Goal: Information Seeking & Learning: Check status

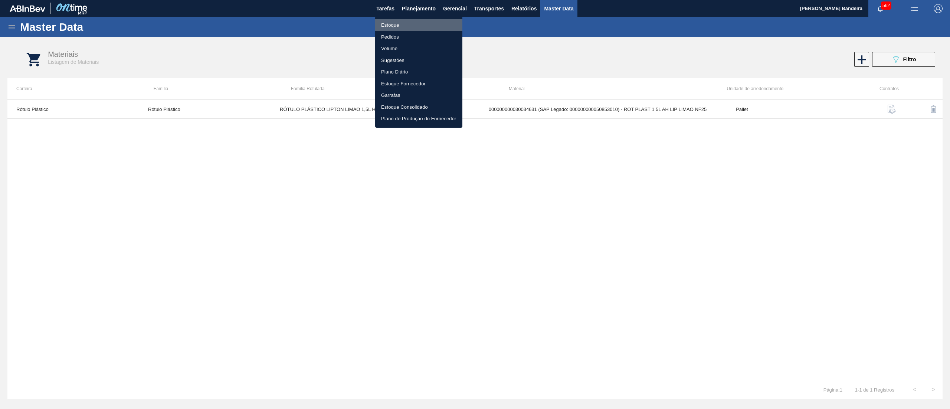
click at [413, 24] on li "Estoque" at bounding box center [418, 25] width 87 height 12
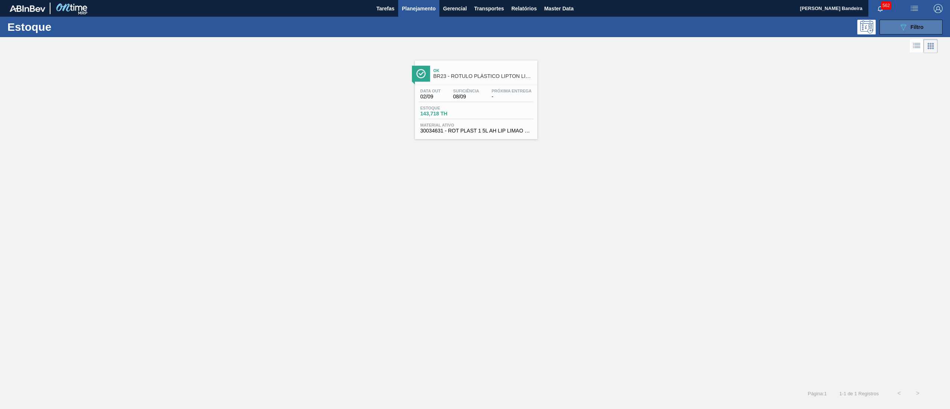
click at [908, 27] on div "089F7B8B-B2A5-4AFE-B5C0-19BA573D28AC Filtro" at bounding box center [911, 27] width 25 height 9
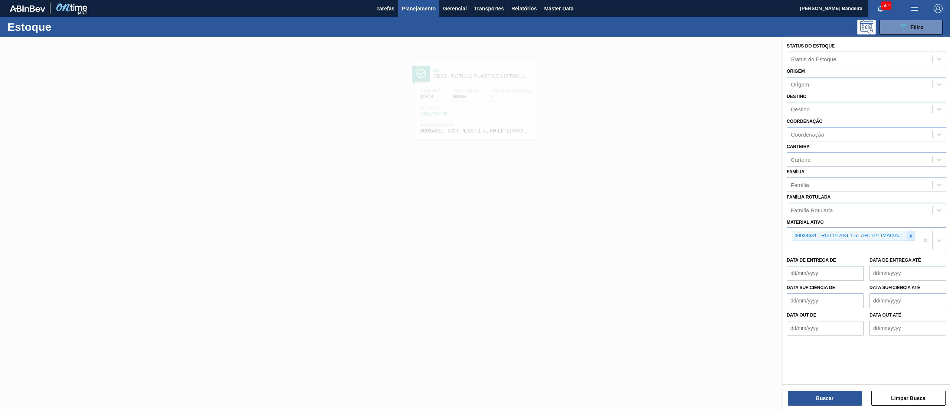
click at [906, 234] on div at bounding box center [910, 235] width 8 height 9
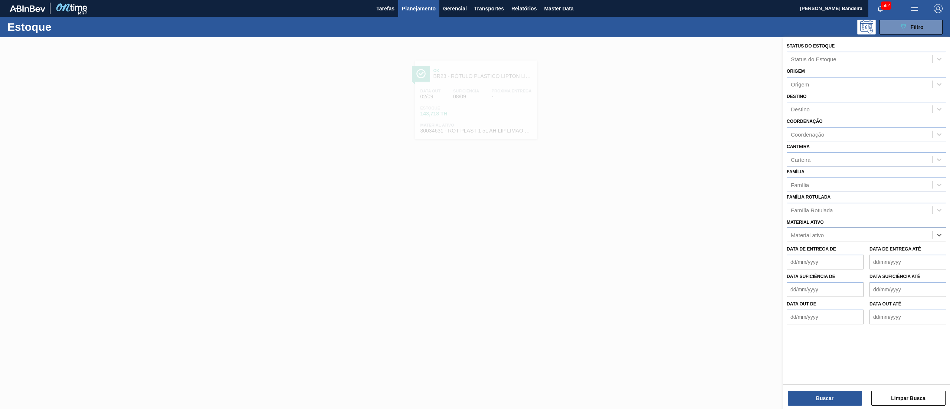
paste ativo "367563"
type ativo "367563"
click at [811, 92] on div "Destino Destino" at bounding box center [867, 103] width 160 height 25
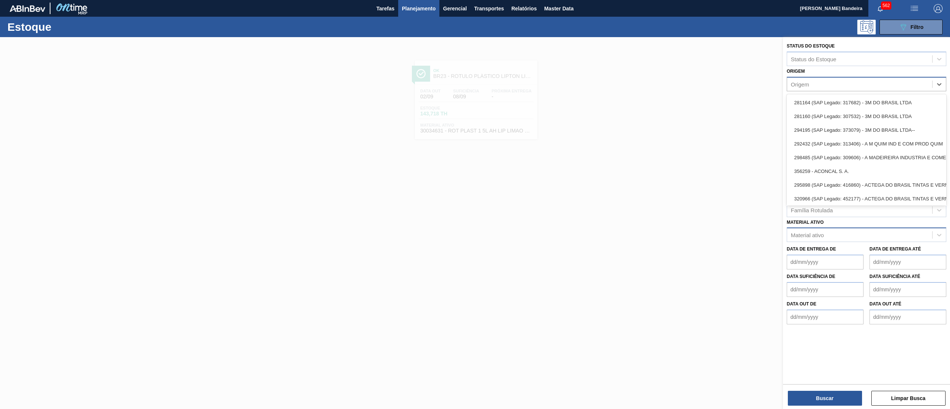
click at [814, 83] on div "Origem" at bounding box center [859, 84] width 145 height 11
paste input "367563"
type input "367563"
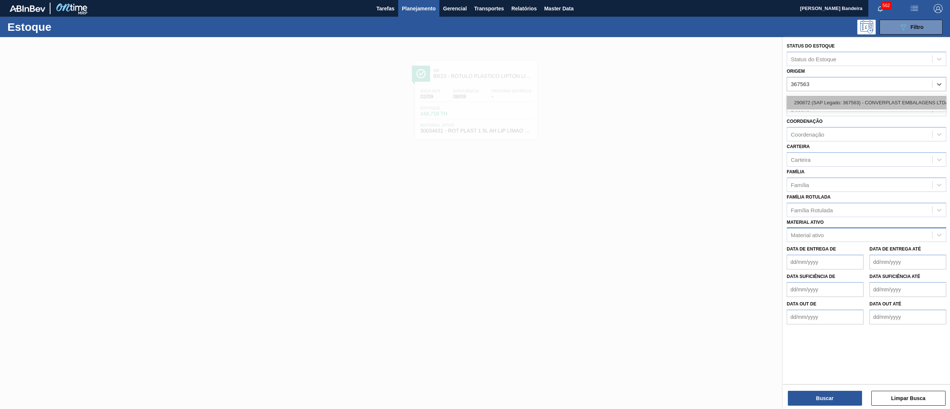
click at [823, 104] on div "290872 (SAP Legado: 367563) - CONVERPLAST EMBALAGENS LTDA" at bounding box center [867, 103] width 160 height 14
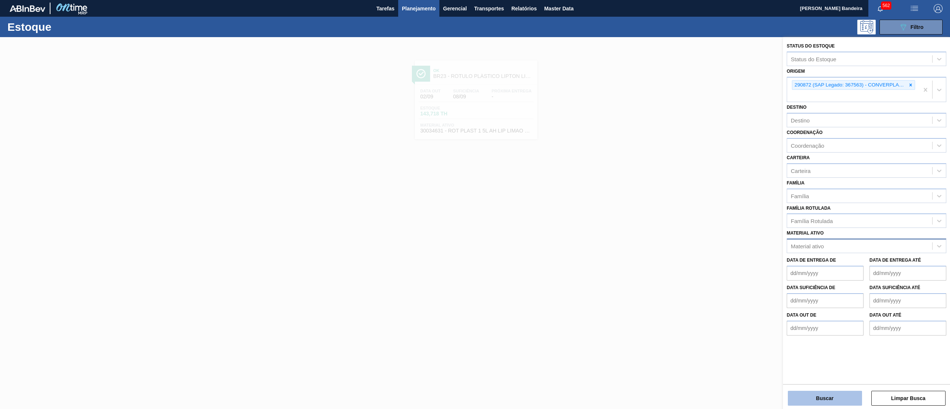
click at [804, 396] on button "Buscar" at bounding box center [825, 398] width 74 height 15
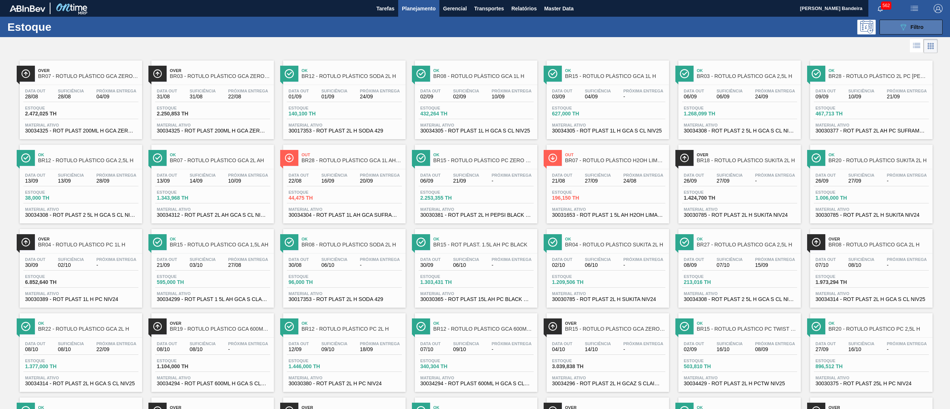
click at [927, 25] on button "089F7B8B-B2A5-4AFE-B5C0-19BA573D28AC Filtro" at bounding box center [910, 27] width 63 height 15
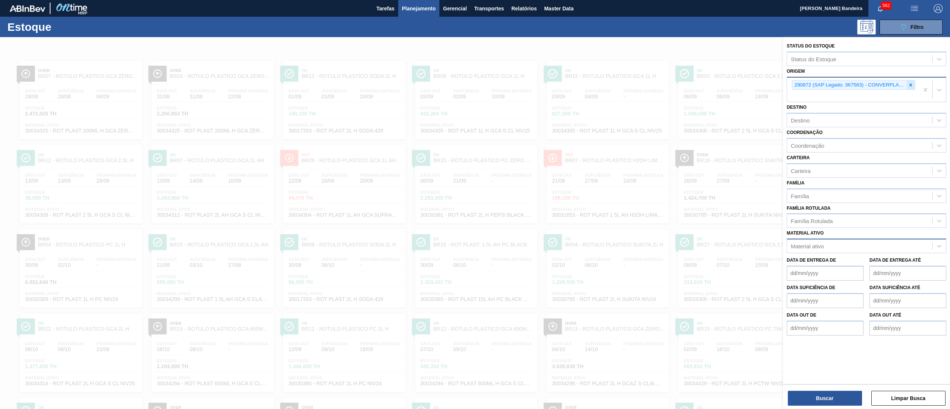
click at [907, 85] on div at bounding box center [910, 85] width 8 height 9
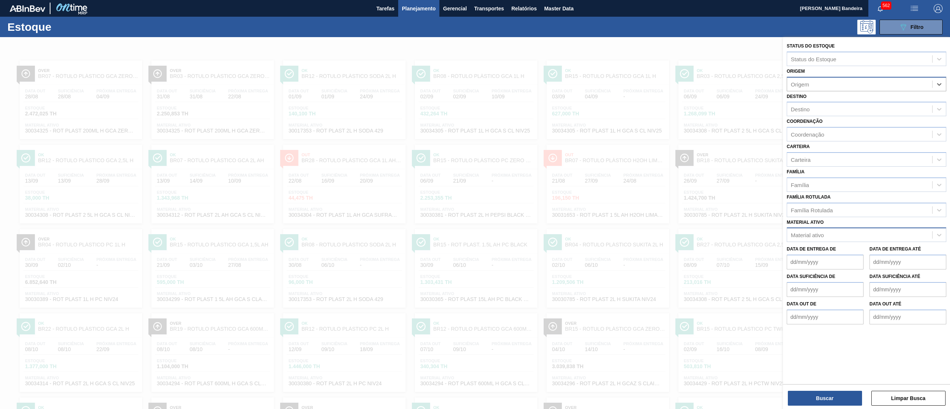
paste input "367563"
type input "367563"
click at [882, 102] on div "290872 (SAP Legado: 367563) - CONVERPLAST EMBALAGENS LTDA" at bounding box center [867, 103] width 160 height 14
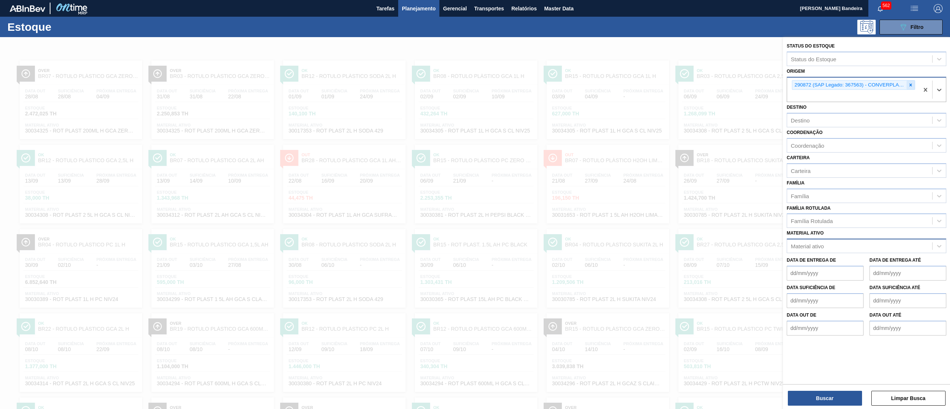
click at [906, 84] on div at bounding box center [910, 85] width 8 height 9
paste input "367563"
type input "367563"
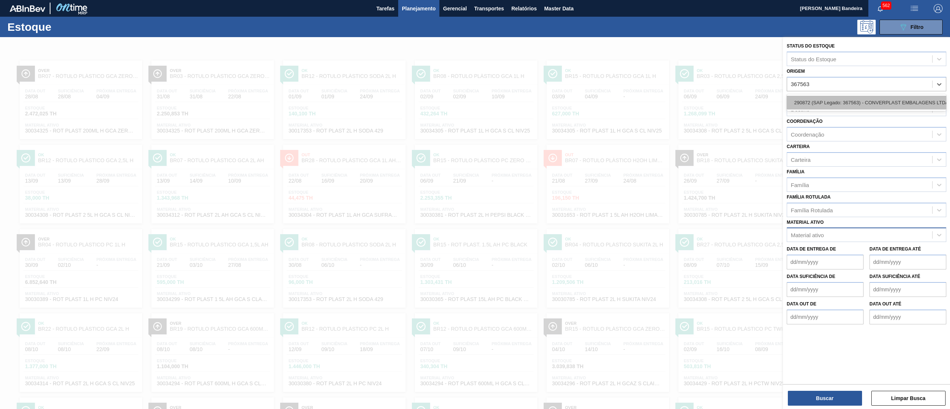
click at [864, 99] on div "290872 (SAP Legado: 367563) - CONVERPLAST EMBALAGENS LTDA" at bounding box center [867, 103] width 160 height 14
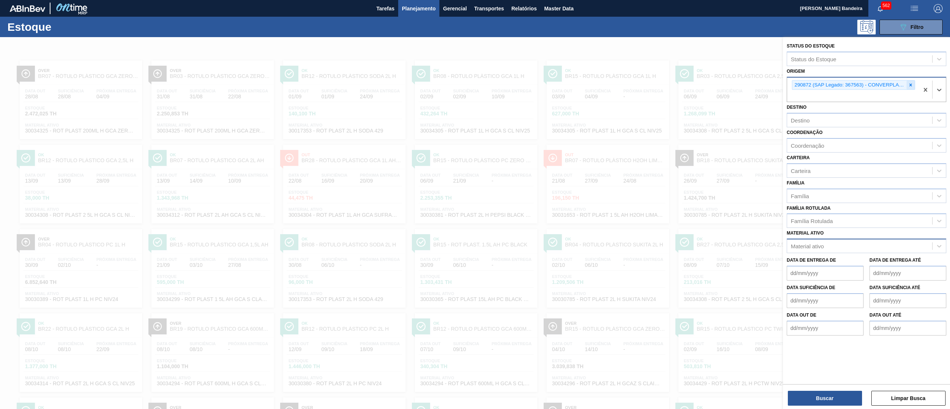
click at [912, 84] on icon at bounding box center [910, 84] width 5 height 5
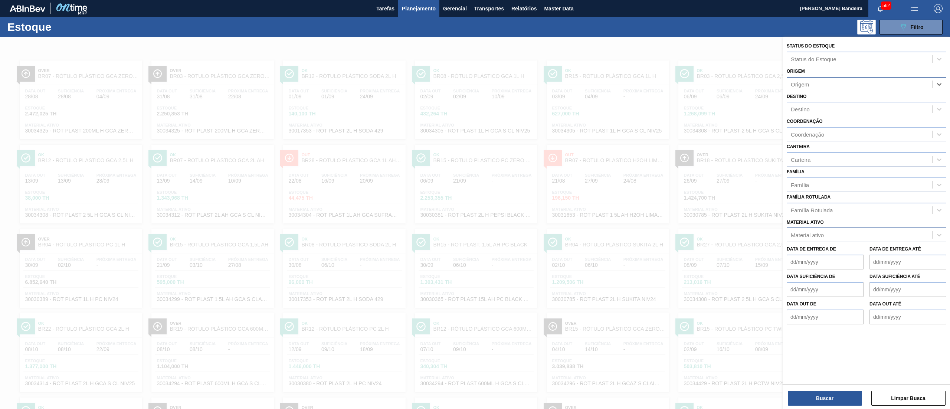
paste input "419912"
type input "419912"
click at [860, 101] on div "260339 (SAP Legado: 419912) - TECNOVAL LAMINADOS PLASTICOS LTDA" at bounding box center [867, 103] width 160 height 14
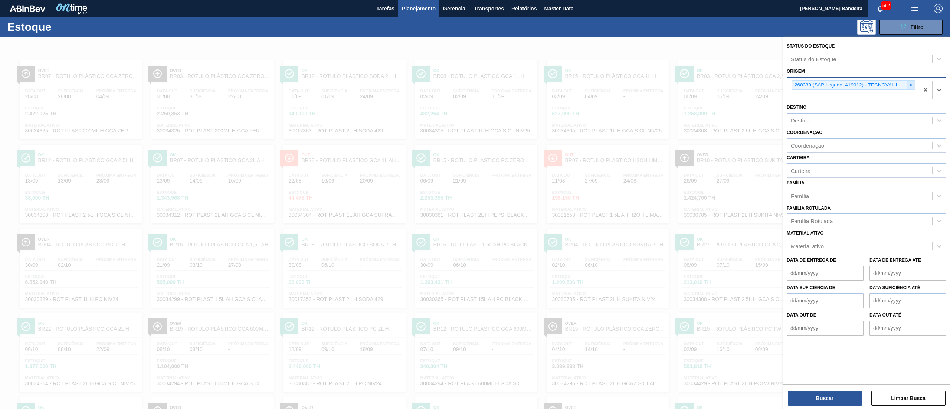
click at [912, 86] on icon at bounding box center [910, 84] width 5 height 5
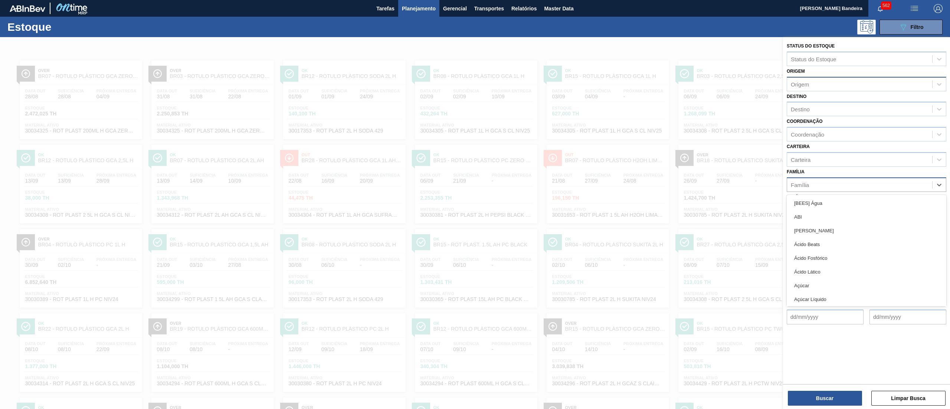
click at [809, 185] on div "Família" at bounding box center [859, 184] width 145 height 11
type input "plást"
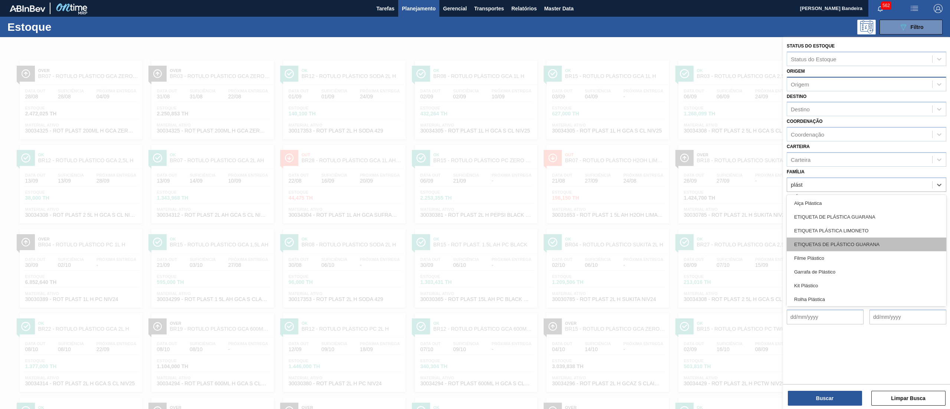
scroll to position [29, 0]
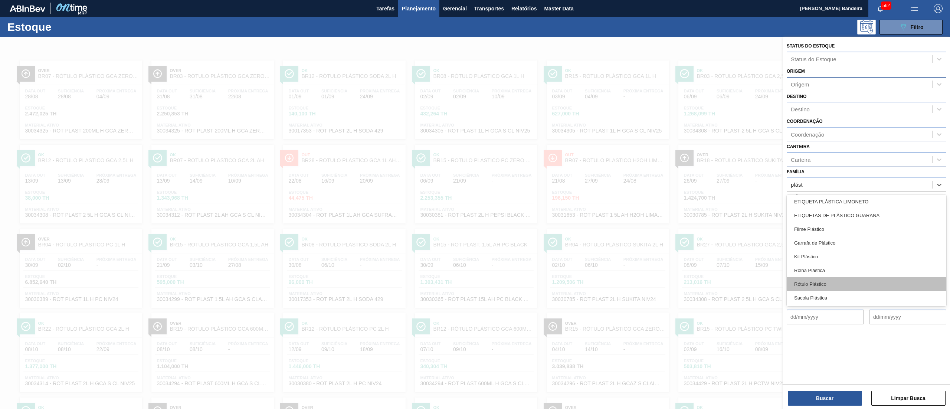
click at [840, 277] on div "Rótulo Plástico" at bounding box center [867, 284] width 160 height 14
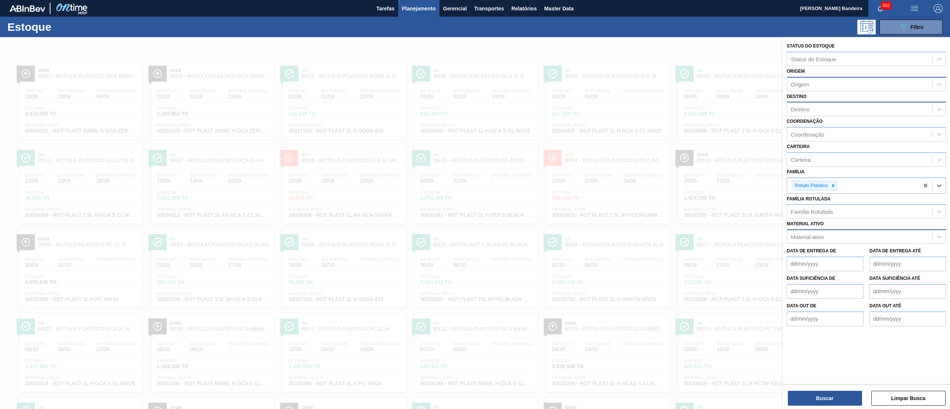
click at [823, 105] on div "Destino" at bounding box center [859, 109] width 145 height 11
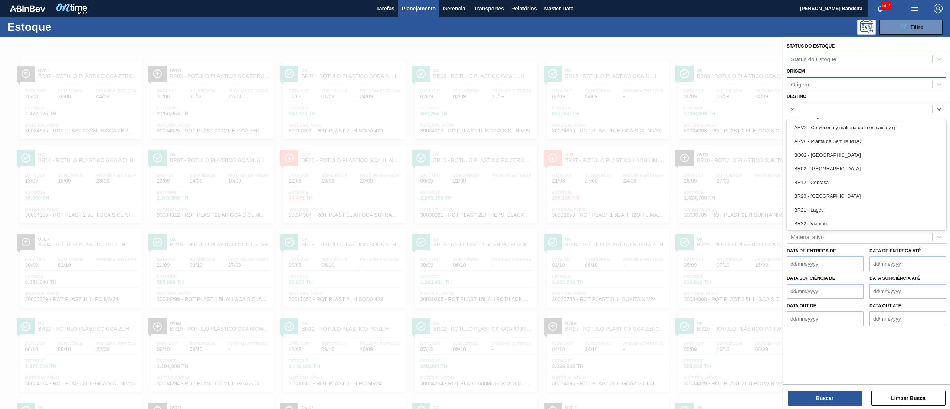
type input "23"
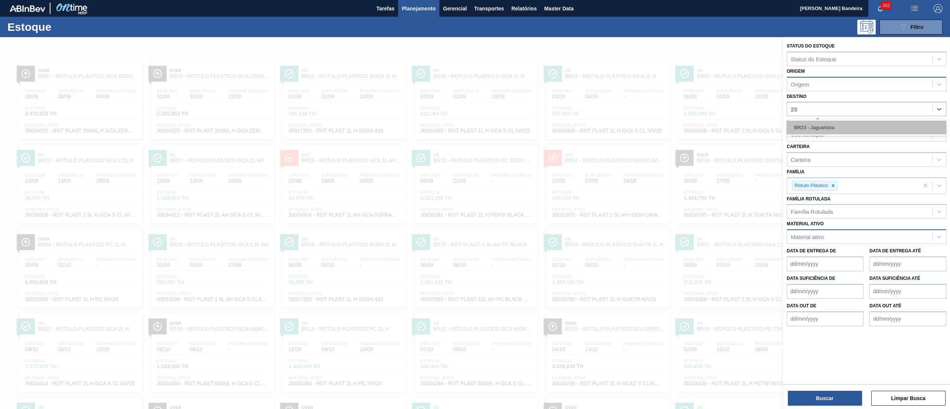
click at [830, 123] on div "BR23 - Jaguariúna" at bounding box center [867, 128] width 160 height 14
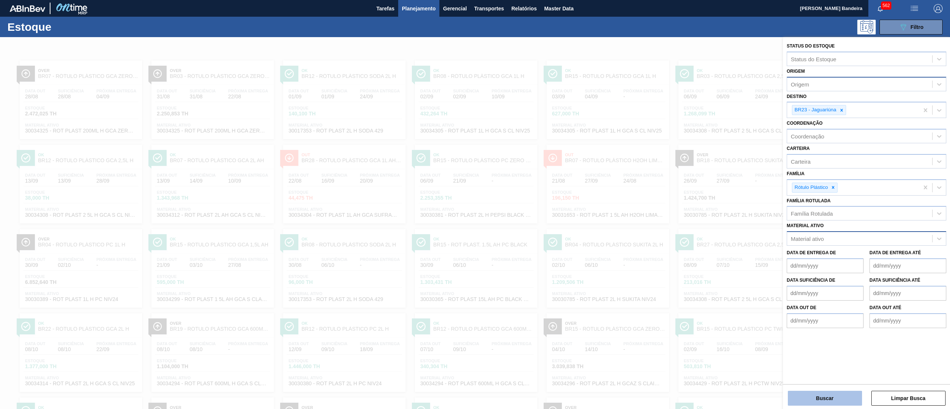
click at [827, 401] on button "Buscar" at bounding box center [825, 398] width 74 height 15
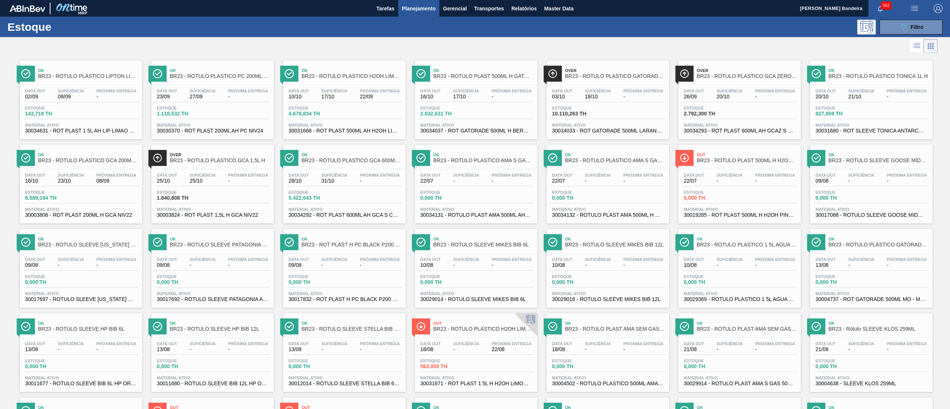
click at [810, 289] on div "Data out 13/08 Suficiência - Próxima Entrega - Estoque 0,000 TH Material ativo …" at bounding box center [871, 278] width 122 height 50
click at [246, 132] on span "30030370 - ROT PLAST 200ML AH PC NIV24" at bounding box center [212, 131] width 111 height 6
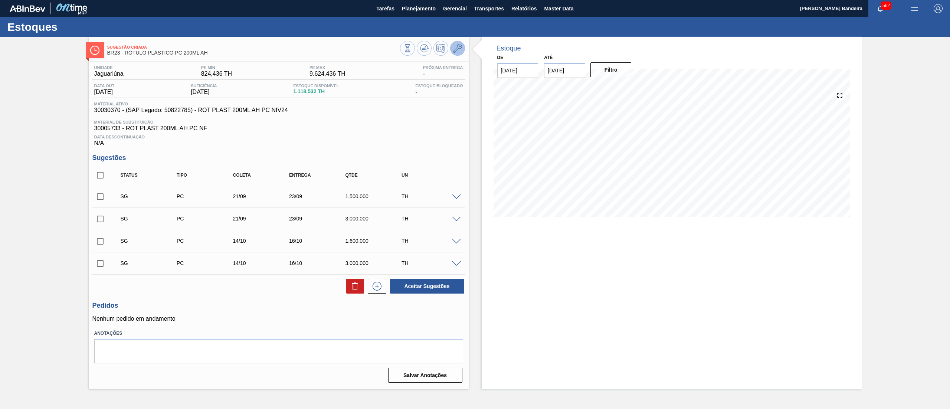
click at [459, 55] on button at bounding box center [457, 48] width 15 height 15
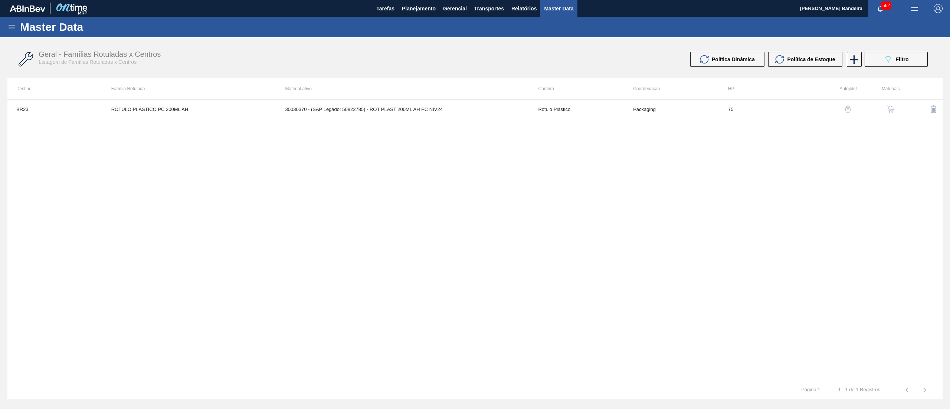
click at [891, 105] on img "button" at bounding box center [890, 108] width 7 height 7
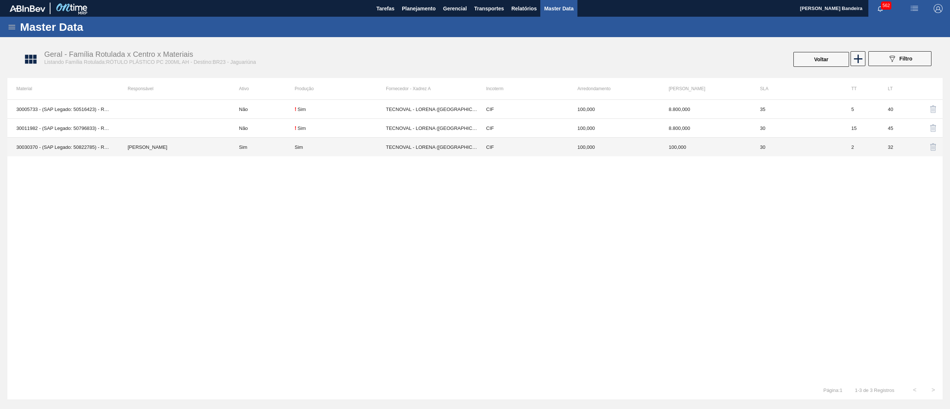
click at [432, 153] on td "TECNOVAL - LORENA (SP)" at bounding box center [431, 147] width 91 height 19
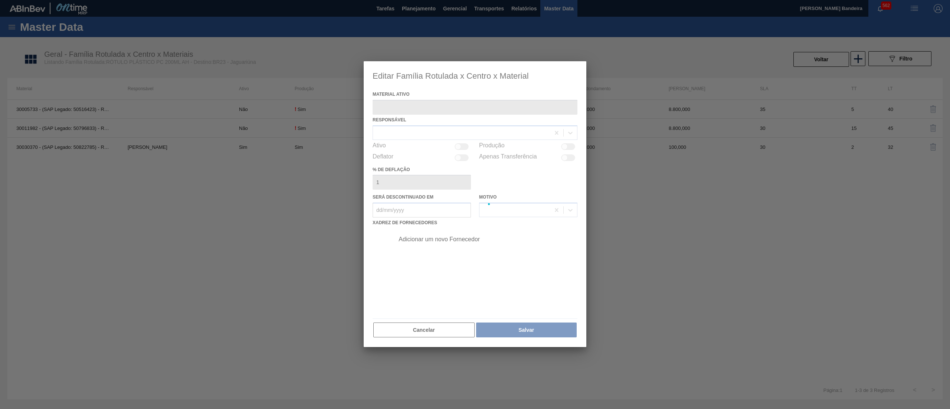
type ativo "30030370 - (SAP Legado: 50822785) - ROT PLAST 200ML AH PC NIV24"
checkbox input "true"
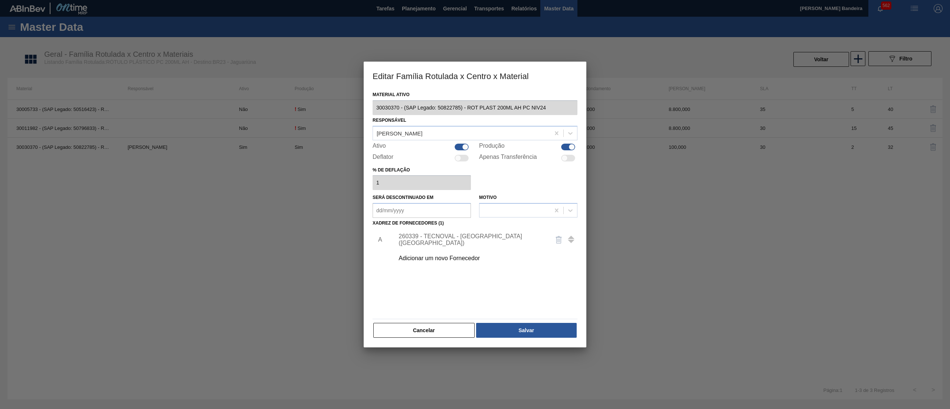
click at [436, 256] on div "Adicionar um novo Fornecedor" at bounding box center [470, 258] width 145 height 7
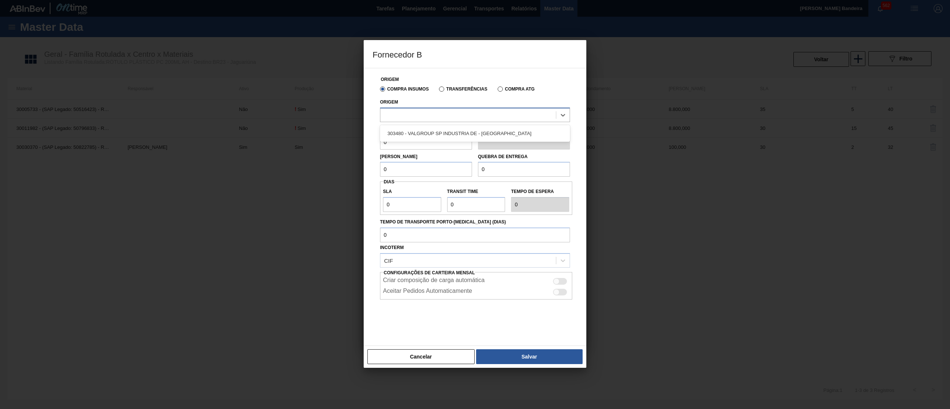
click at [440, 118] on div at bounding box center [467, 114] width 175 height 11
click at [427, 351] on button "Cancelar" at bounding box center [420, 356] width 107 height 15
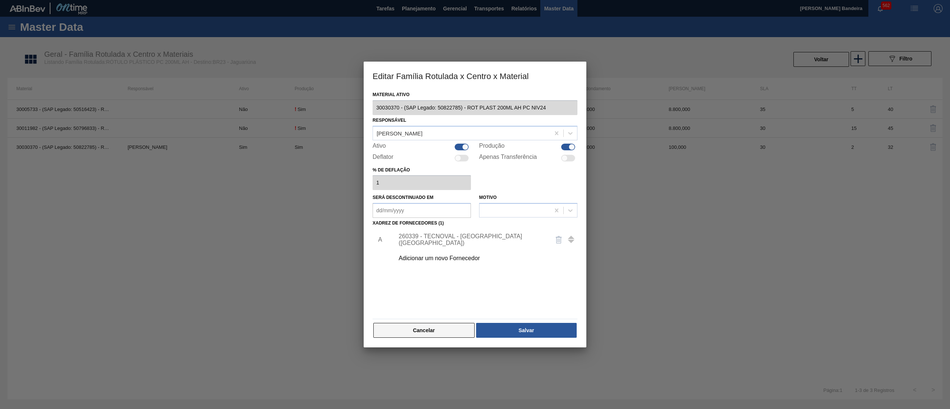
click at [435, 329] on button "Cancelar" at bounding box center [423, 330] width 101 height 15
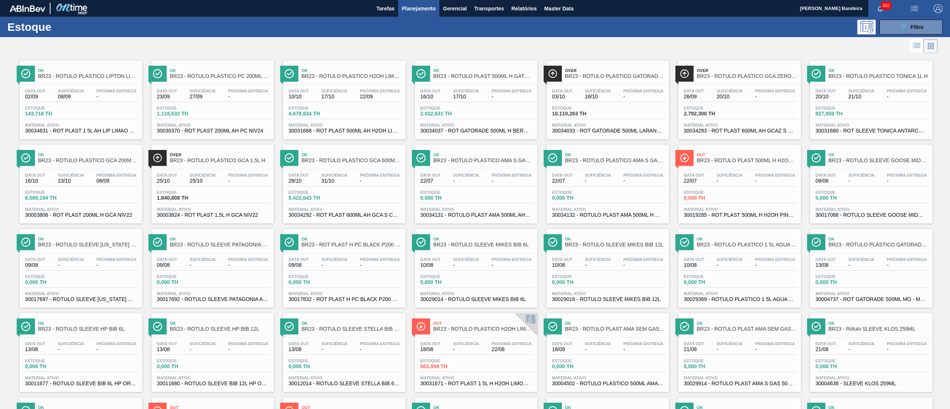
click at [111, 215] on span "30003806 - ROT PLAST 200ML H GCA NIV22" at bounding box center [80, 215] width 111 height 6
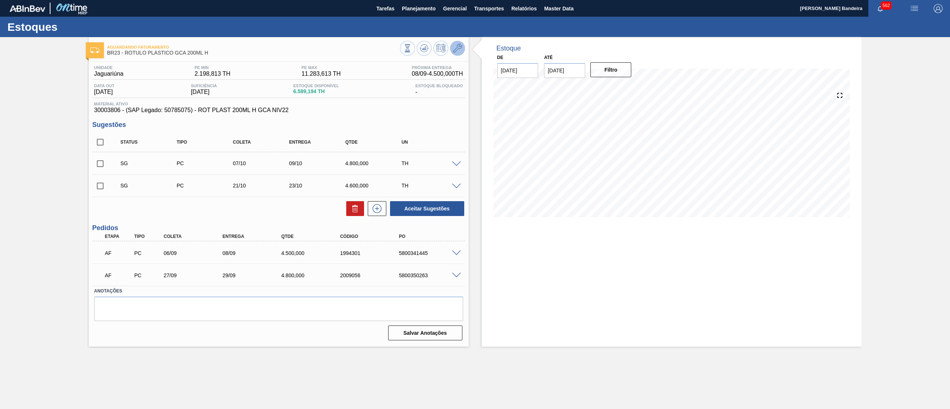
click at [453, 52] on icon at bounding box center [457, 48] width 9 height 9
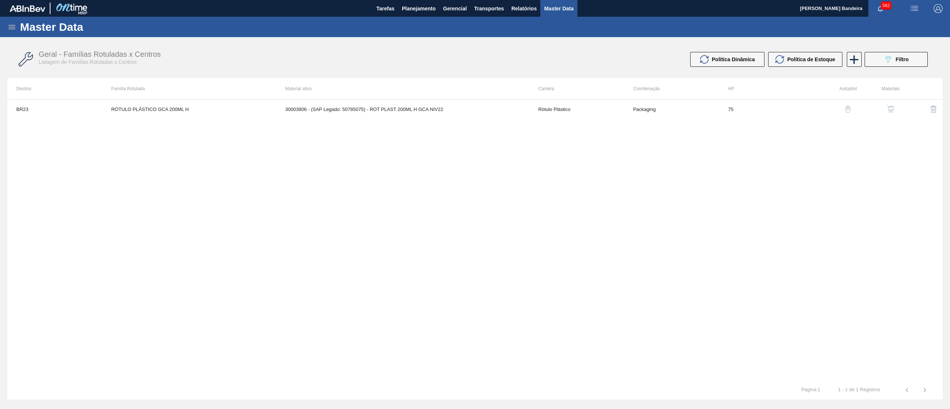
click at [890, 107] on img "button" at bounding box center [890, 108] width 7 height 7
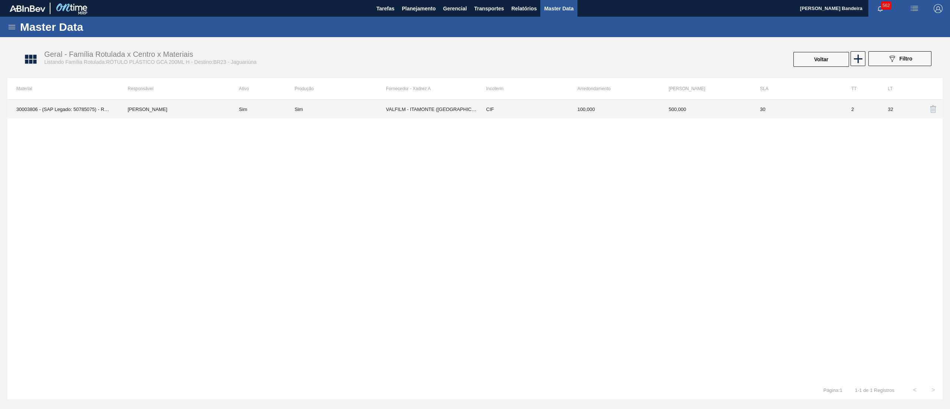
click at [446, 110] on td "VALFILM - ITAMONTE (MG)" at bounding box center [431, 109] width 91 height 19
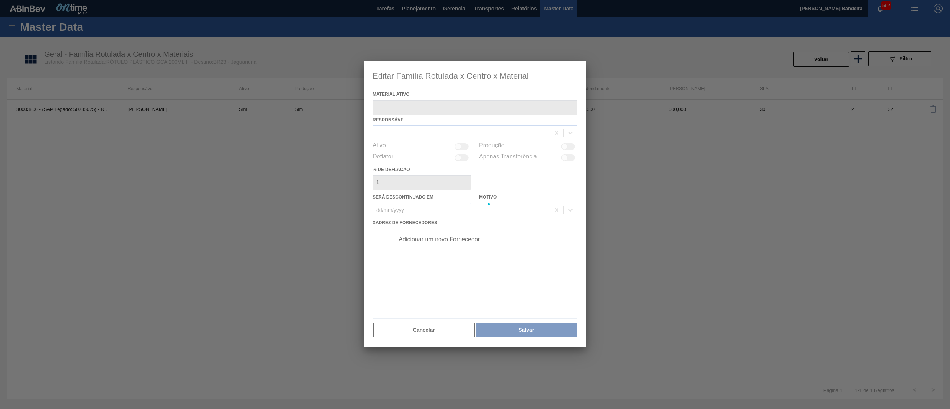
type ativo "30003806 - (SAP Legado: 50785075) - ROT PLAST 200ML H GCA NIV22"
checkbox input "true"
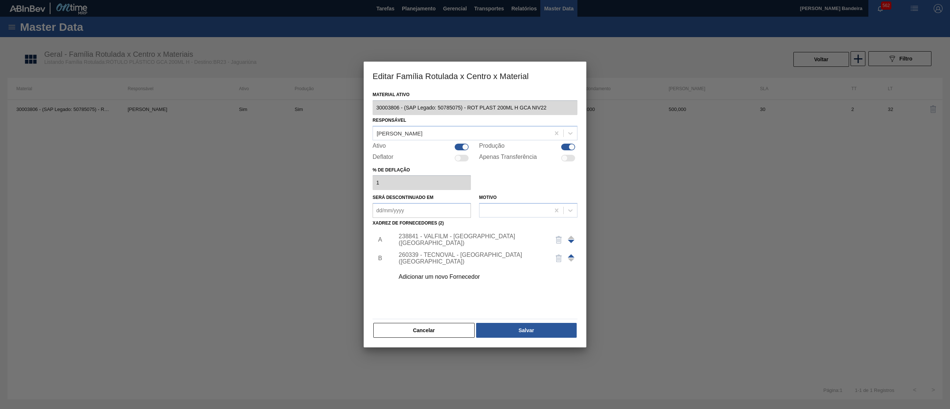
click at [463, 237] on div "238841 - VALFILM - ITAMONTE (MG)" at bounding box center [470, 239] width 145 height 13
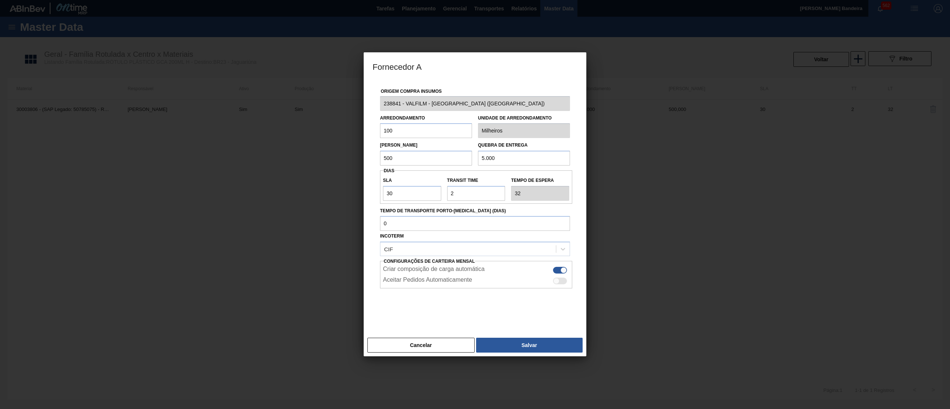
click at [370, 102] on div "Origem Compra Insumos 238841 - VALFILM - ITAMONTE (MG) Arredondamento 100 Unida…" at bounding box center [475, 207] width 223 height 255
click at [453, 345] on button "Cancelar" at bounding box center [420, 345] width 107 height 15
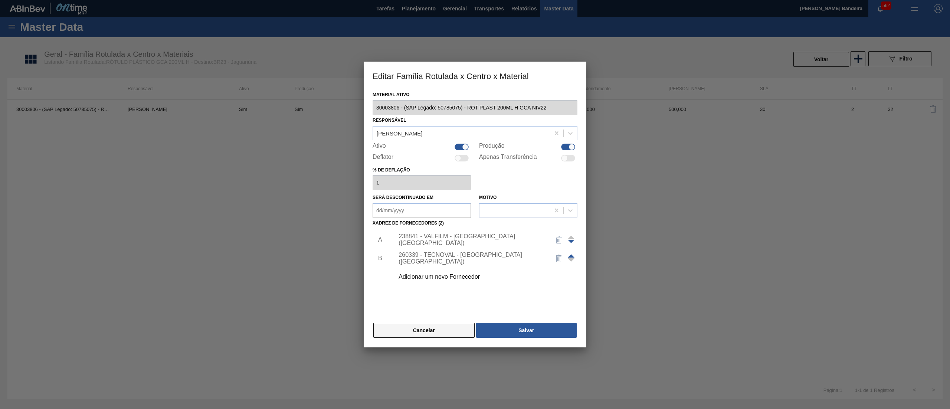
click at [447, 328] on button "Cancelar" at bounding box center [423, 330] width 101 height 15
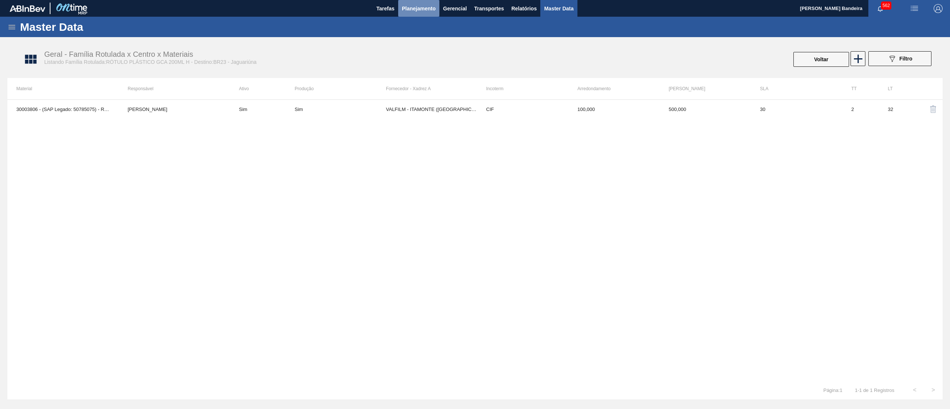
click at [419, 5] on span "Planejamento" at bounding box center [419, 8] width 34 height 9
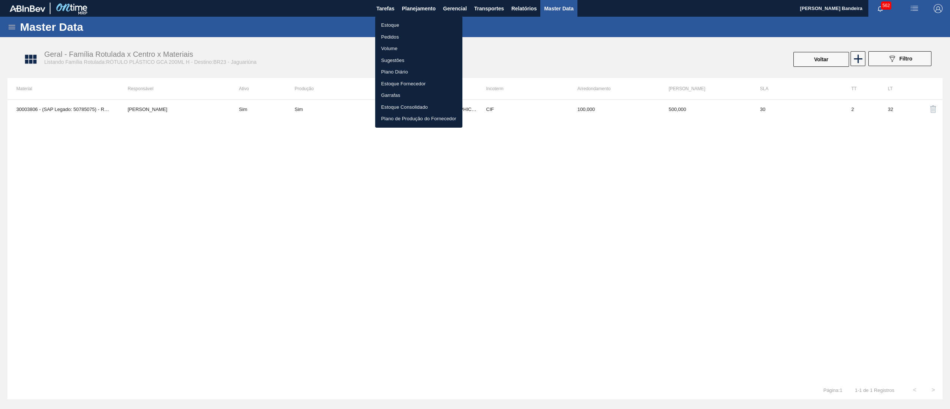
click at [395, 24] on li "Estoque" at bounding box center [418, 25] width 87 height 12
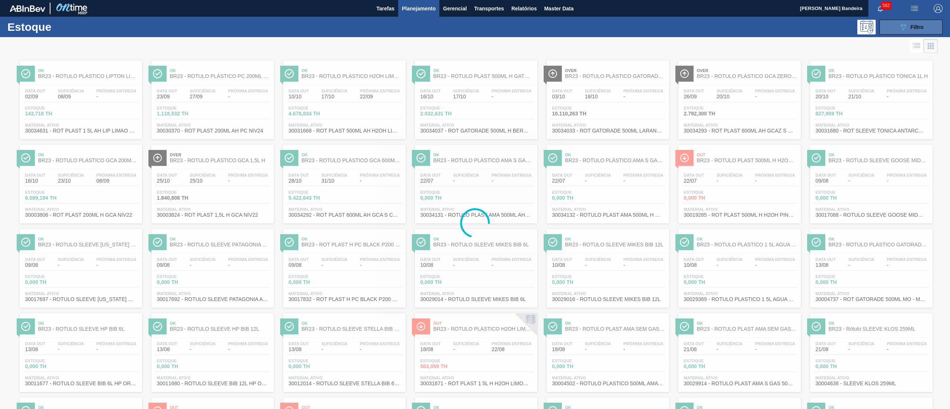
click at [895, 23] on button "089F7B8B-B2A5-4AFE-B5C0-19BA573D28AC Filtro" at bounding box center [910, 27] width 63 height 15
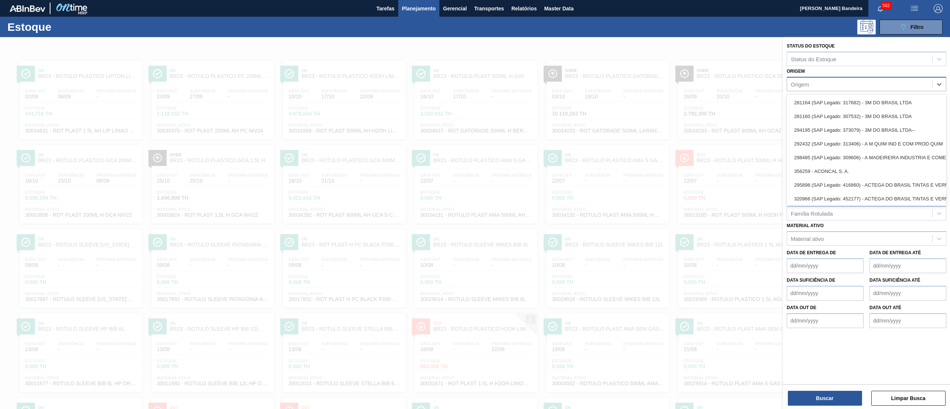
click at [839, 83] on div "Origem" at bounding box center [859, 84] width 145 height 11
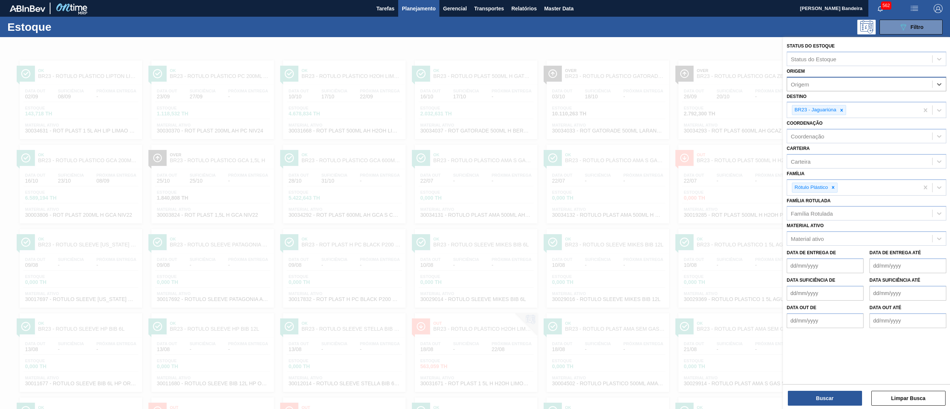
click at [843, 81] on div "Origem" at bounding box center [859, 84] width 145 height 11
paste input "238841"
type input "238841"
click at [824, 105] on div "238841 (SAP Legado: 308104) - VALFILM MG INDUSTRIA EMBALAGENS" at bounding box center [867, 103] width 160 height 14
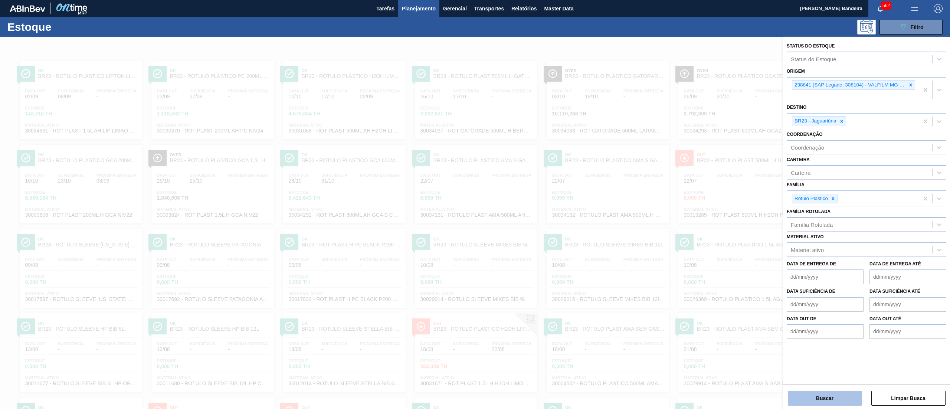
click at [826, 398] on button "Buscar" at bounding box center [825, 398] width 74 height 15
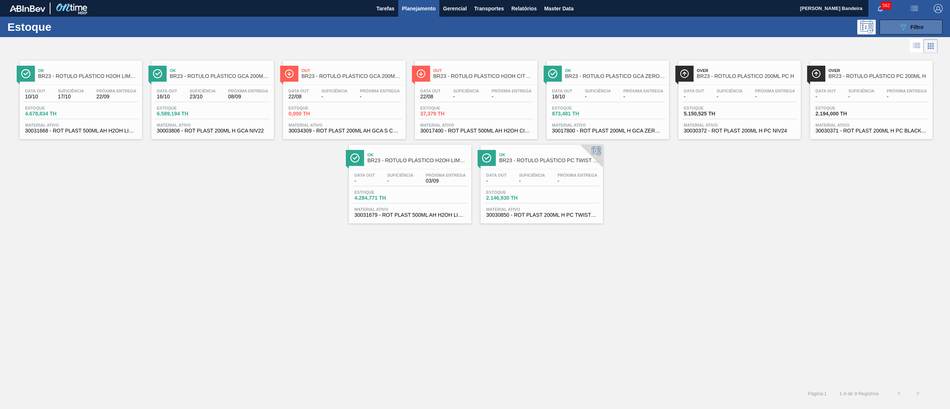
click at [888, 27] on button "089F7B8B-B2A5-4AFE-B5C0-19BA573D28AC Filtro" at bounding box center [910, 27] width 63 height 15
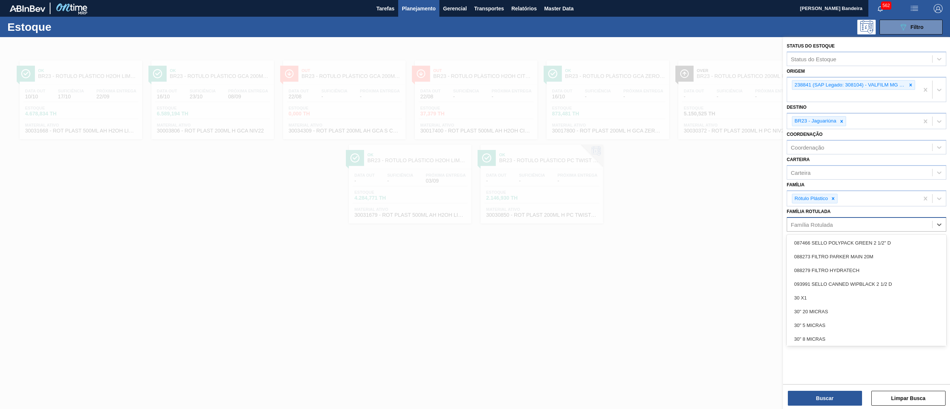
click at [839, 220] on div "Família Rotulada" at bounding box center [859, 224] width 145 height 11
paste Rotulada "30003823"
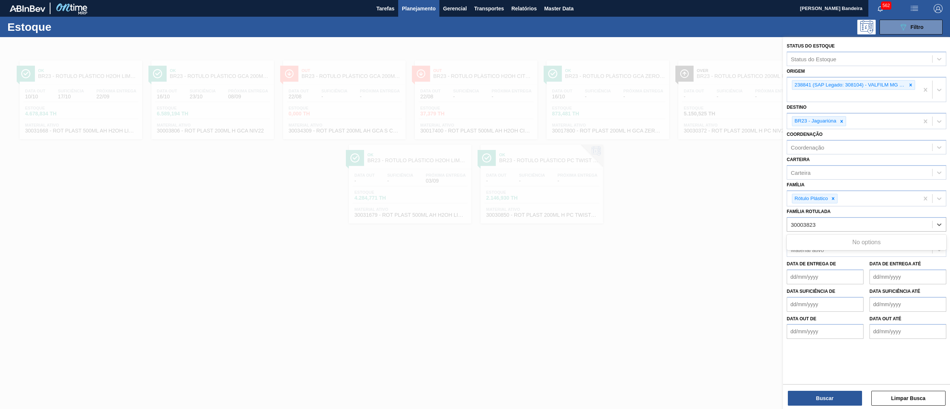
type Rotulada "30003823"
click at [842, 210] on div "Família Rotulada Use Up and Down to choose options, press Enter to select the c…" at bounding box center [867, 218] width 160 height 25
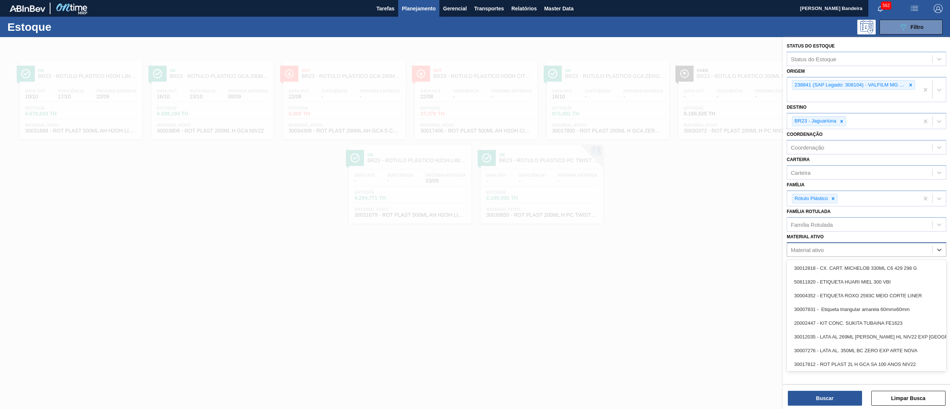
click at [824, 245] on div "Material ativo" at bounding box center [859, 250] width 145 height 11
paste ativo "30003823"
type ativo "30003823"
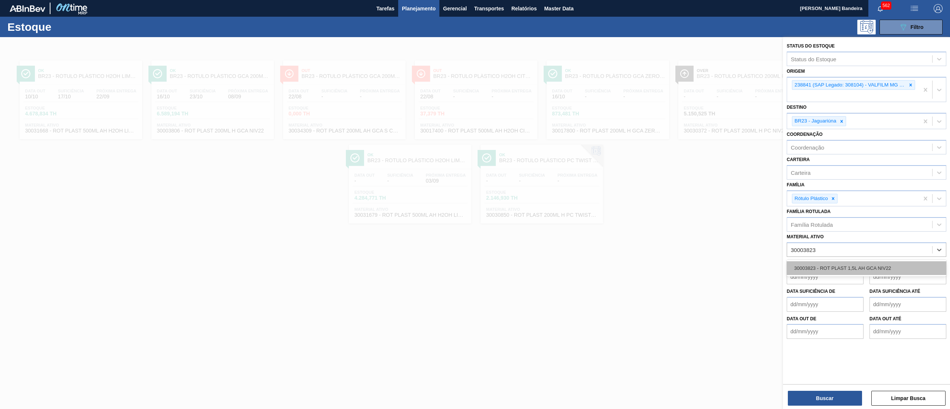
click at [843, 262] on div "30003823 - ROT PLAST 1,5L AH GCA NIV22" at bounding box center [867, 268] width 160 height 14
click at [835, 199] on icon at bounding box center [832, 198] width 5 height 5
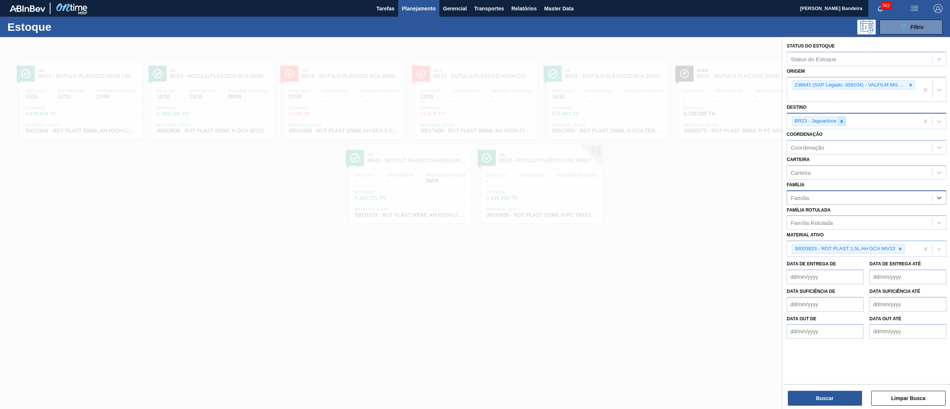
click at [844, 118] on div at bounding box center [841, 121] width 8 height 9
click at [910, 82] on icon at bounding box center [910, 84] width 5 height 5
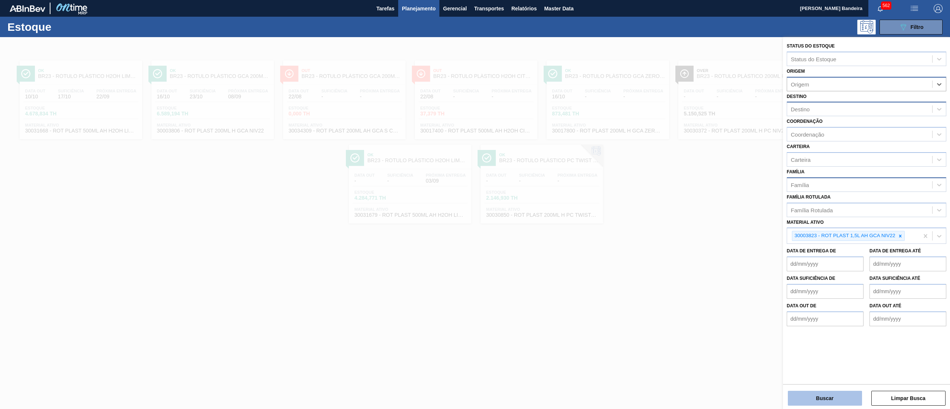
click at [823, 393] on button "Buscar" at bounding box center [825, 398] width 74 height 15
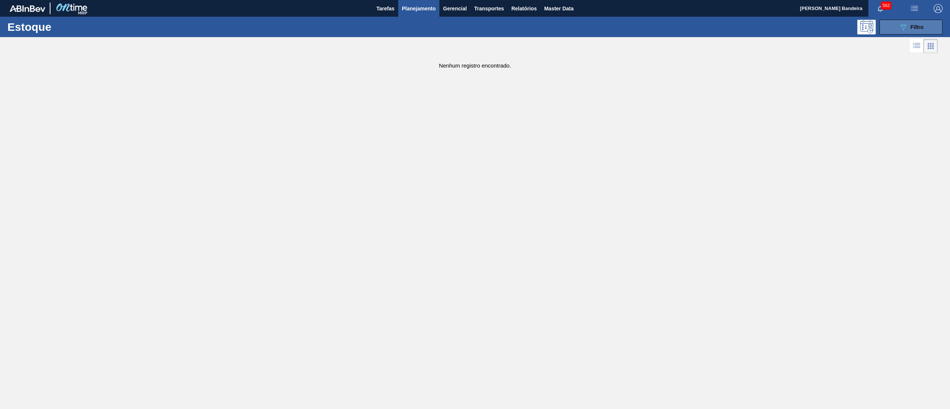
click at [919, 28] on span "Filtro" at bounding box center [917, 27] width 13 height 6
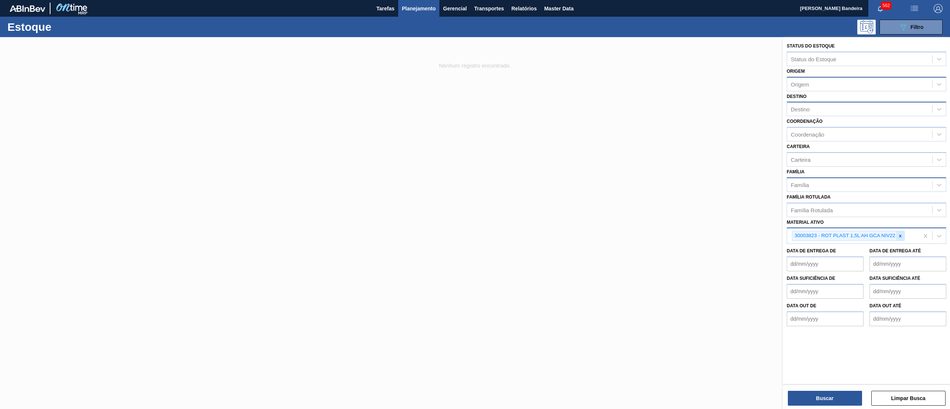
click at [898, 236] on icon at bounding box center [900, 235] width 5 height 5
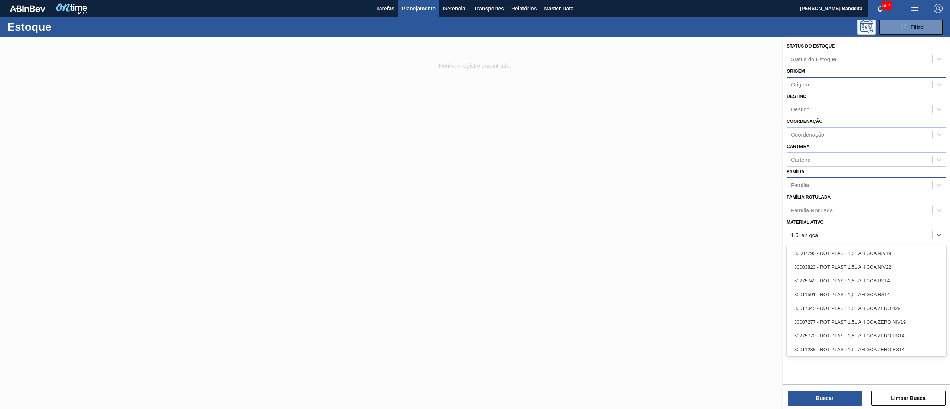
type ativo "1,5l ah gca"
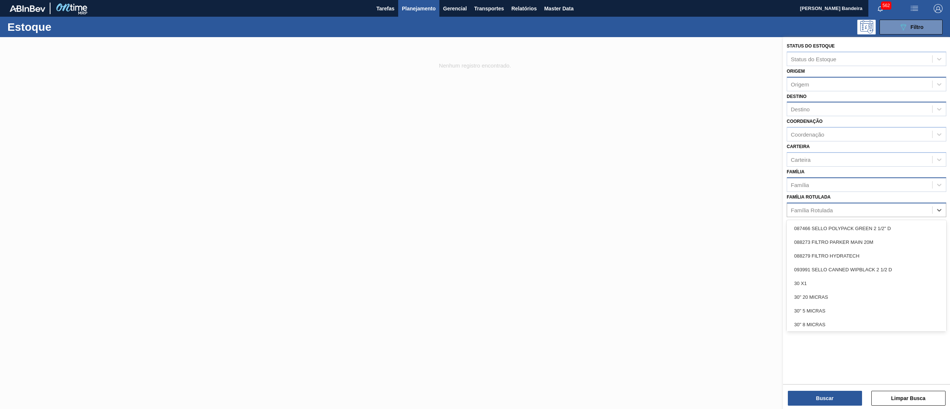
click at [860, 211] on div "Família Rotulada" at bounding box center [859, 209] width 145 height 11
click at [819, 105] on div "Destino" at bounding box center [859, 109] width 145 height 11
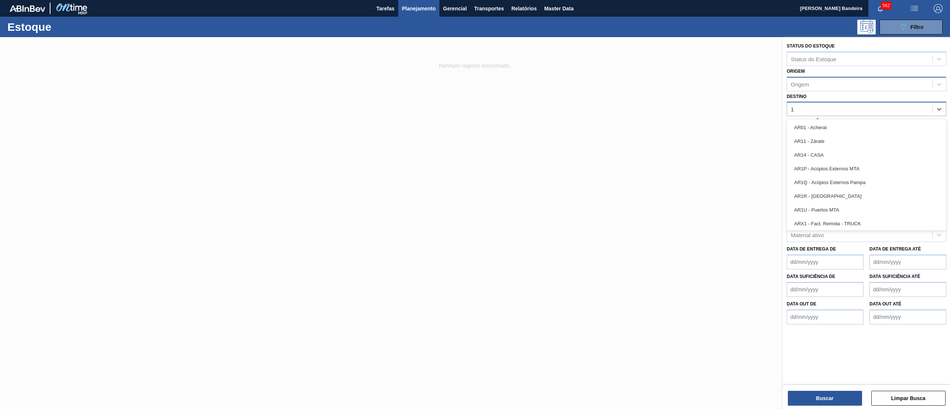
type input "15"
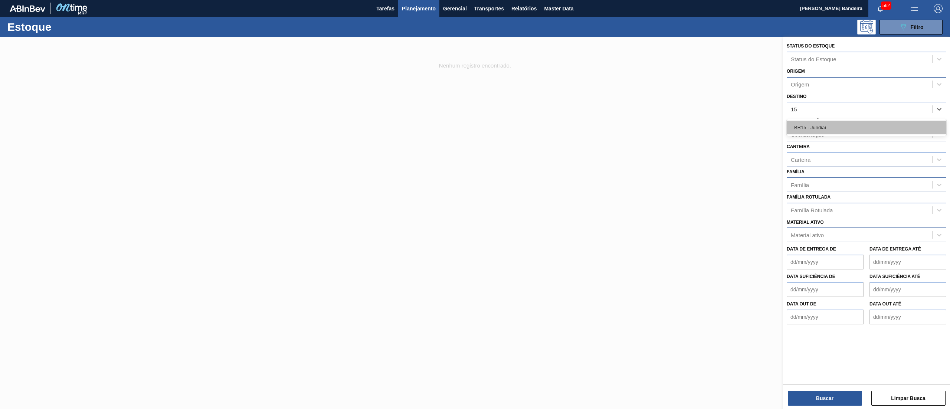
click at [821, 123] on div "BR15 - Jundiaí" at bounding box center [867, 128] width 160 height 14
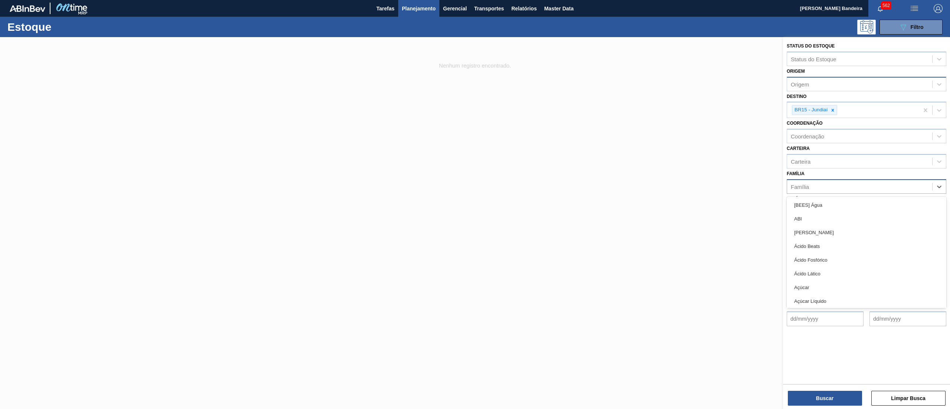
click at [811, 183] on div "Família" at bounding box center [859, 186] width 145 height 11
type input "plást"
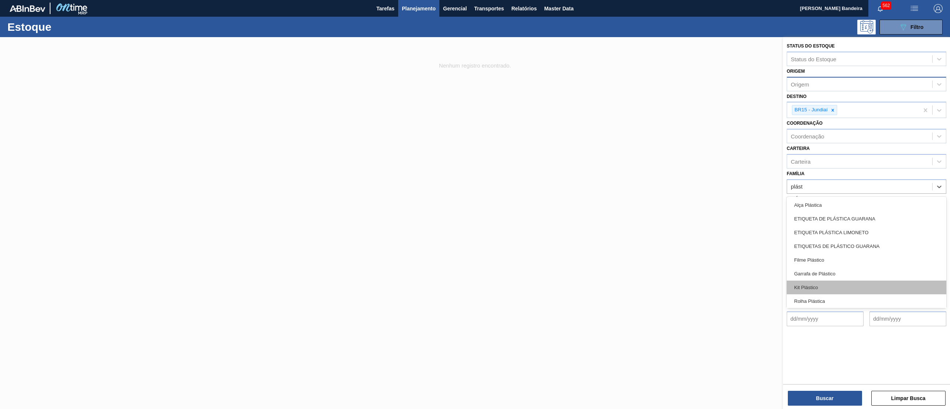
scroll to position [29, 0]
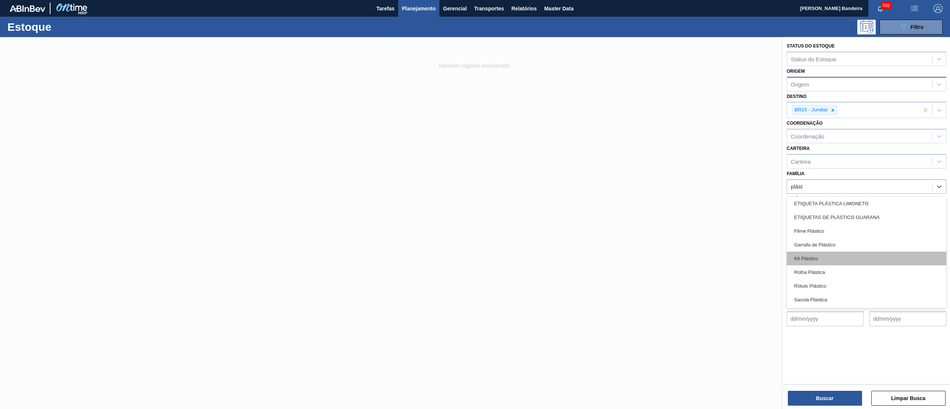
click at [845, 282] on div "Rótulo Plástico" at bounding box center [867, 286] width 160 height 14
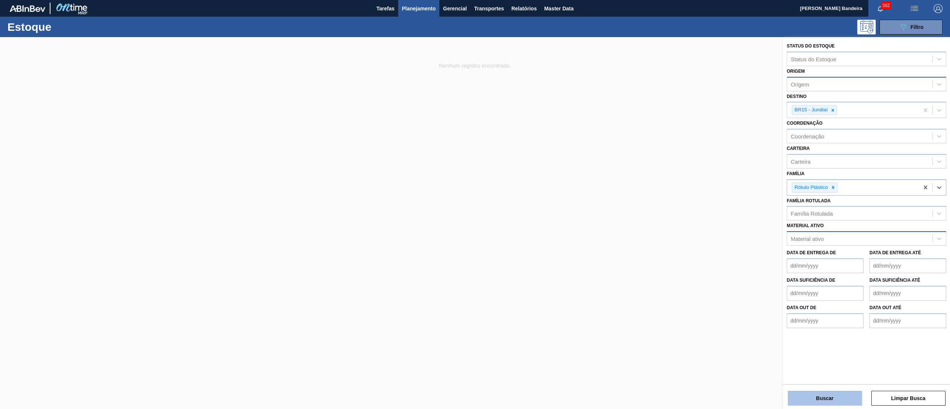
click at [816, 401] on button "Buscar" at bounding box center [825, 398] width 74 height 15
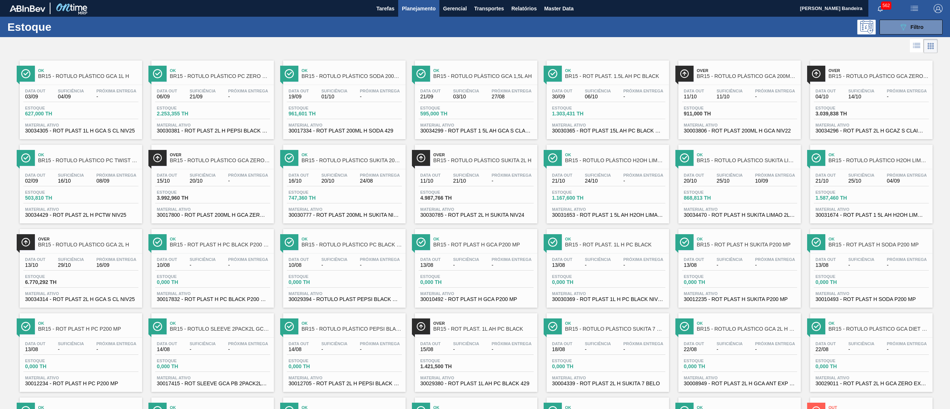
click at [509, 130] on span "30034299 - ROT PLAST 1 5L AH GCA S CLAIM NIV25" at bounding box center [475, 131] width 111 height 6
click at [110, 132] on span "30034305 - ROT PLAST 1L H GCA S CL NIV25" at bounding box center [80, 131] width 111 height 6
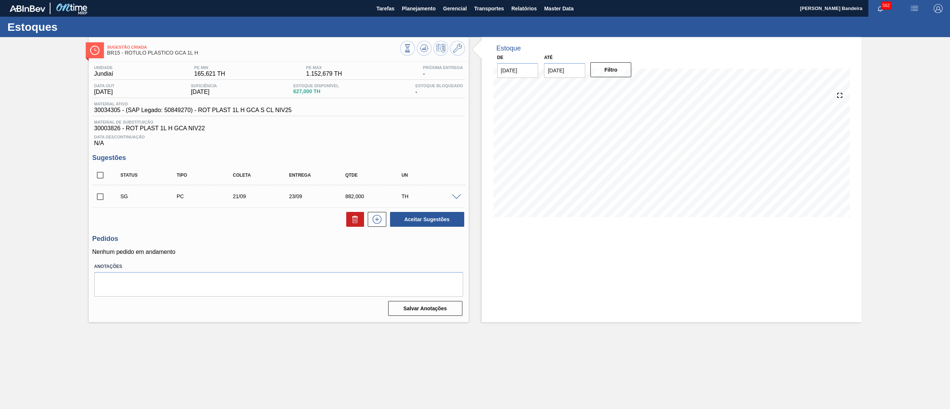
click at [456, 197] on span at bounding box center [456, 197] width 9 height 6
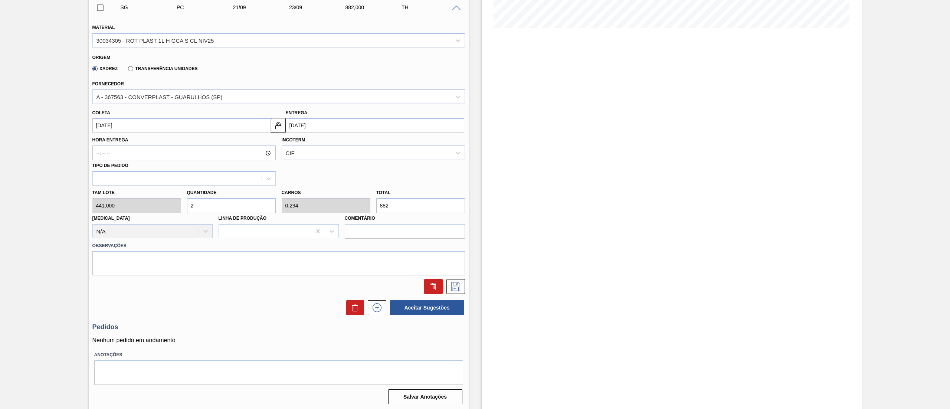
scroll to position [191, 0]
click at [145, 124] on input "[DATE]" at bounding box center [181, 124] width 178 height 15
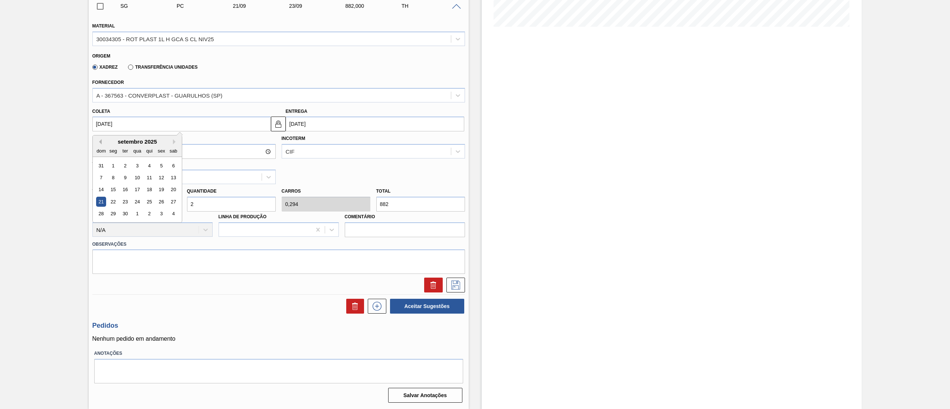
click at [98, 144] on button "Previous Month" at bounding box center [98, 141] width 5 height 5
click at [100, 142] on button "Previous Month" at bounding box center [98, 141] width 5 height 5
click at [173, 142] on button "Next Month" at bounding box center [175, 141] width 5 height 5
click at [112, 216] on div "25" at bounding box center [113, 214] width 10 height 10
type input "[DATE]"
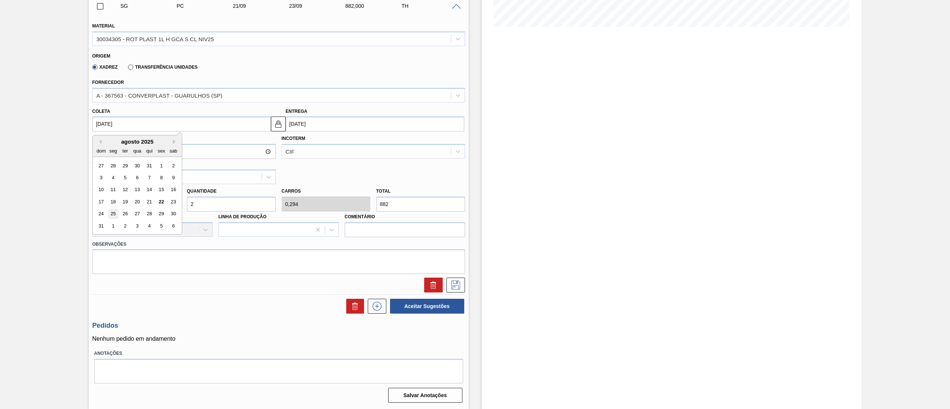
type input "[DATE]"
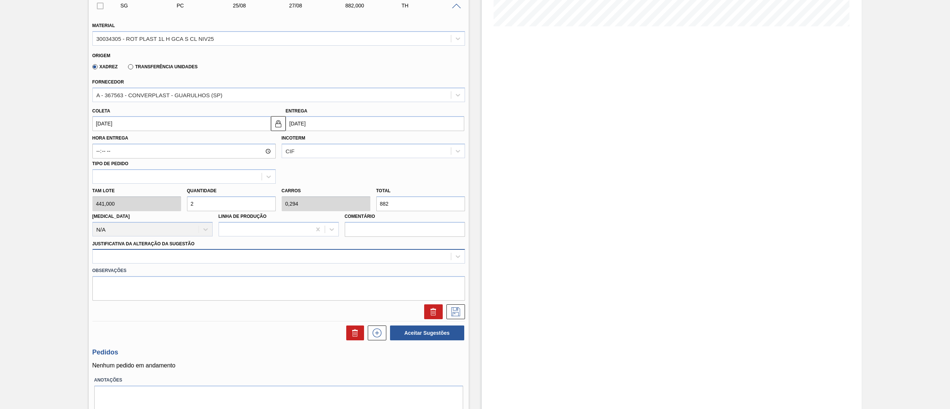
click at [134, 262] on div at bounding box center [272, 256] width 358 height 11
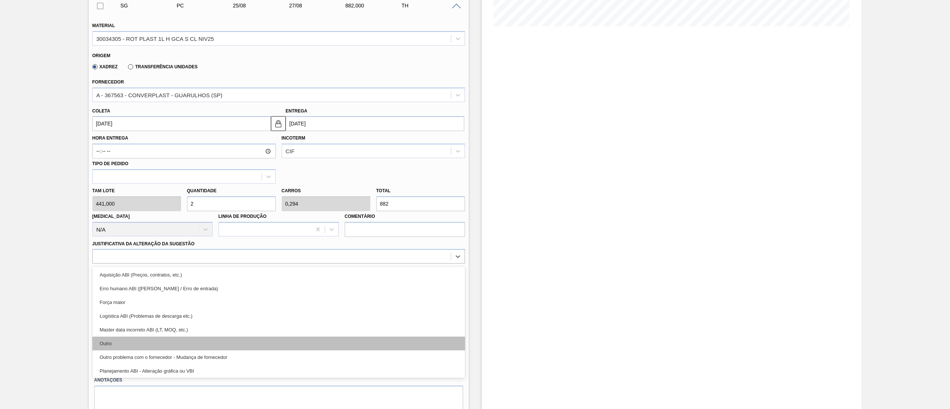
click at [116, 346] on div "Outro" at bounding box center [278, 344] width 373 height 14
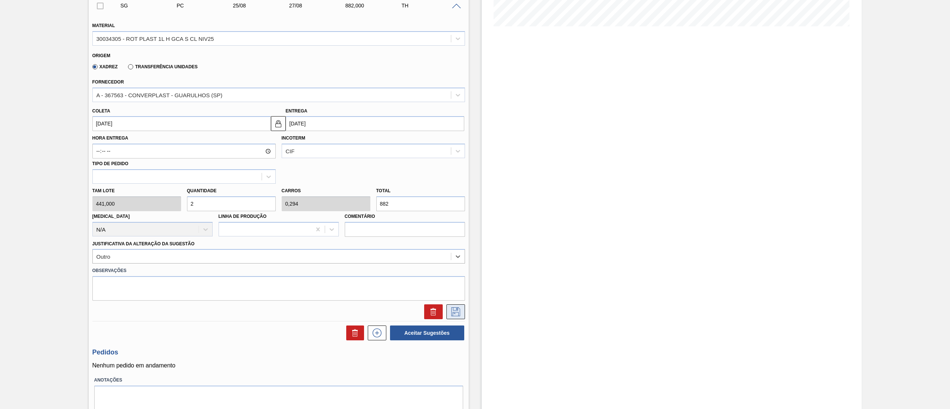
click at [454, 314] on icon at bounding box center [456, 311] width 12 height 9
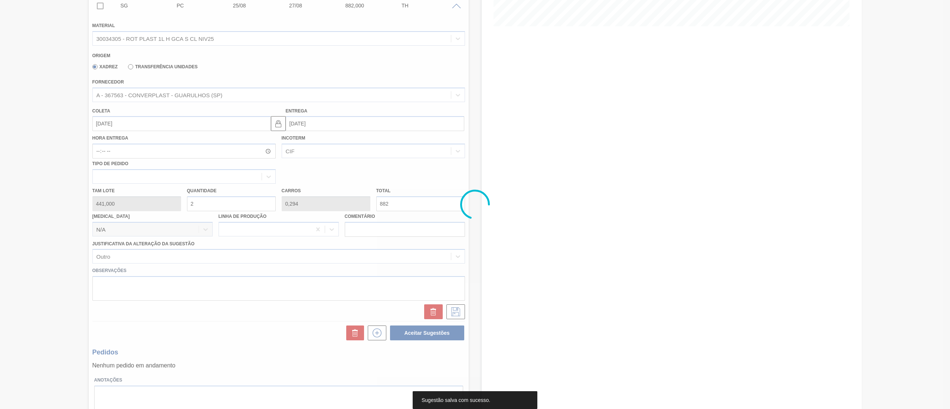
scroll to position [0, 0]
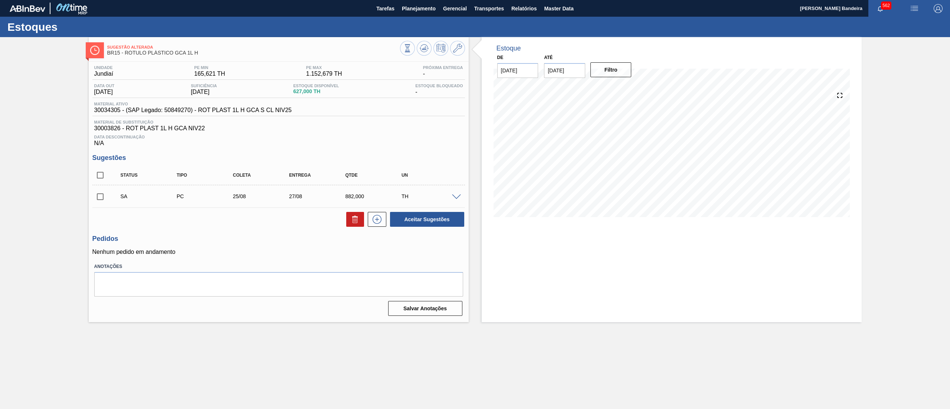
click at [458, 50] on icon at bounding box center [457, 48] width 9 height 9
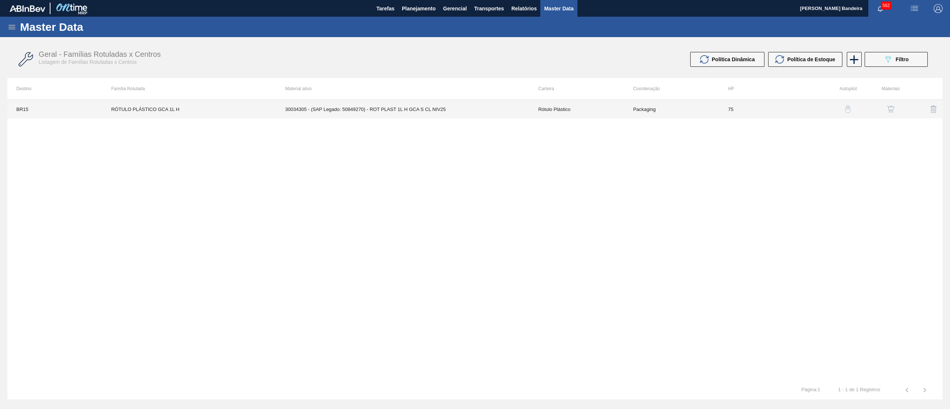
click at [480, 111] on td "30034305 - (SAP Legado: 50849270) - ROT PLAST 1L H GCA S CL NIV25" at bounding box center [402, 109] width 253 height 19
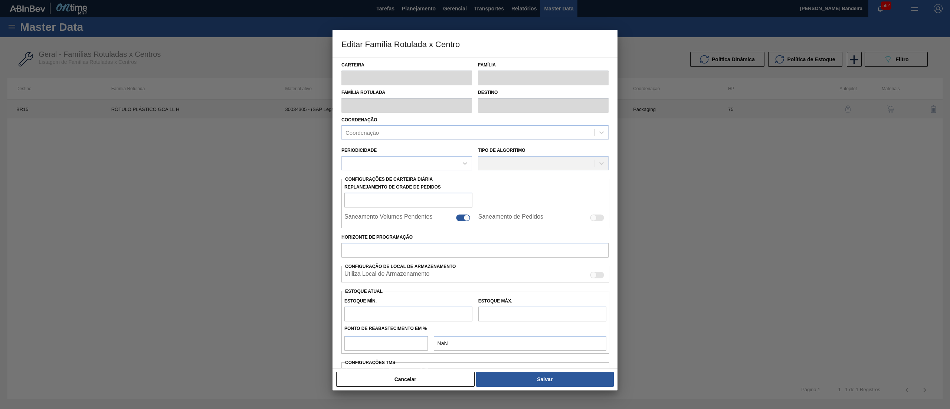
type input "Rótulo Plástico"
type input "RÓTULO PLÁSTICO GCA 1L H"
type input "BR15 - Jundiaí"
type input "75"
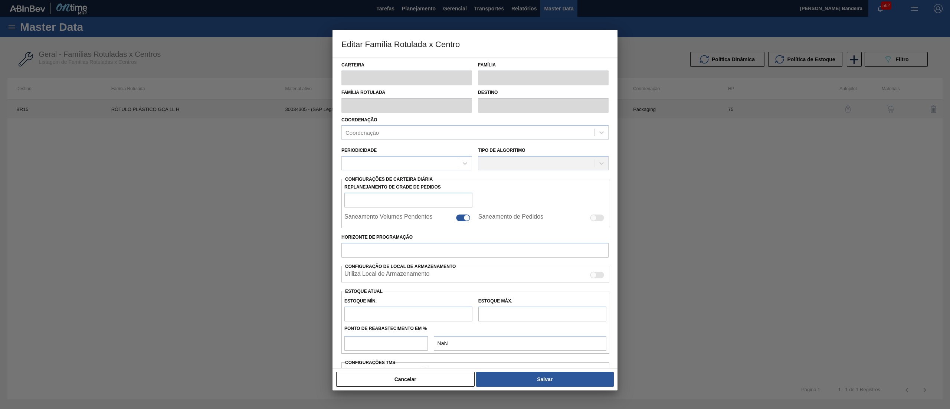
type input "165,621"
type input "1.152,679"
type input "50"
type input "659,150"
checkbox input "true"
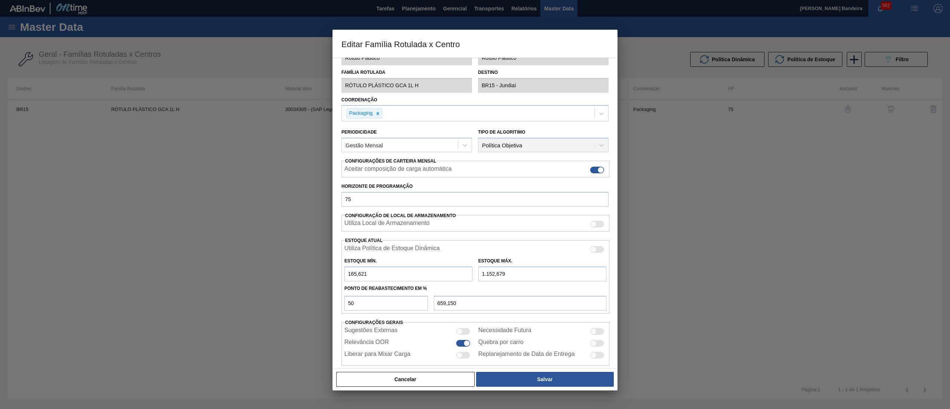
scroll to position [30, 0]
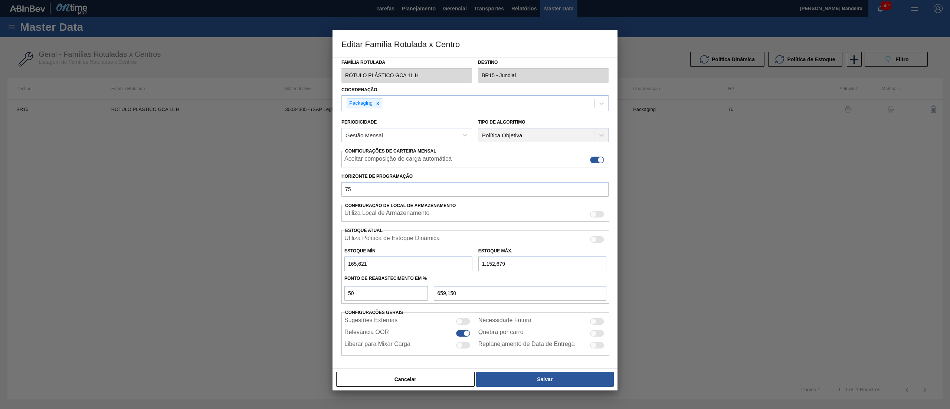
drag, startPoint x: 513, startPoint y: 263, endPoint x: 447, endPoint y: 264, distance: 65.7
click at [447, 264] on div "Estoque Mín. 165,621 Estoque Máx. 1.152,679" at bounding box center [475, 257] width 268 height 27
type input "2"
type input "83,811"
type input "28"
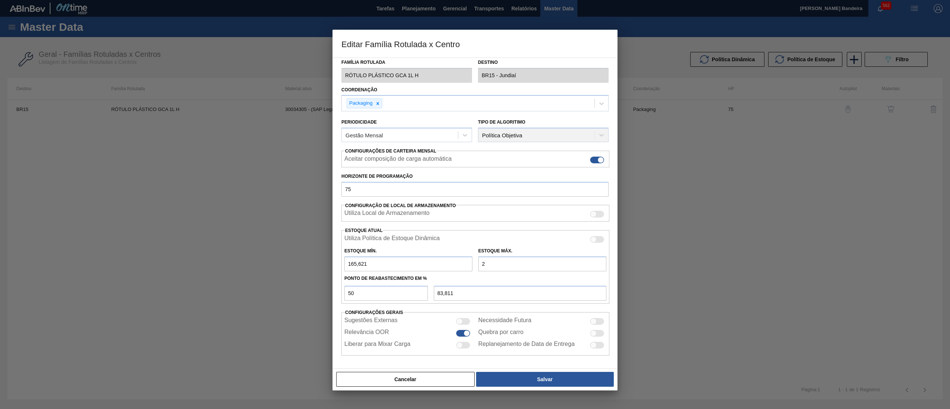
type input "96,811"
type input "289"
type input "227,311"
type input "2.890"
type input "1.527,811"
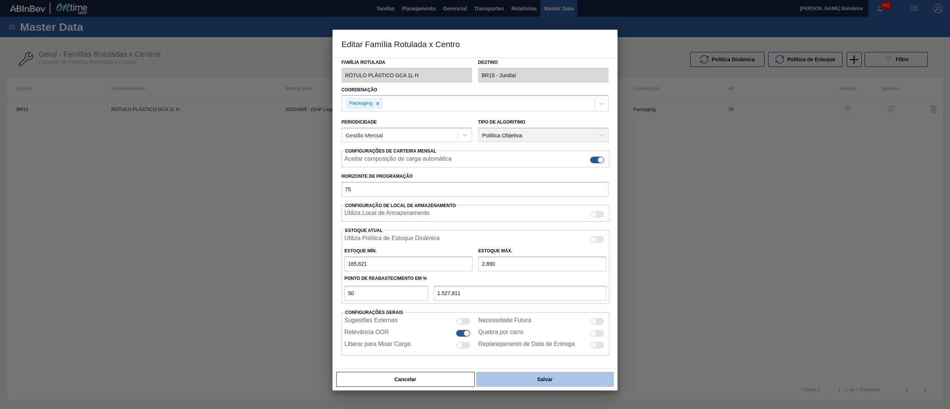
type input "2.890"
click at [524, 383] on button "Salvar" at bounding box center [545, 379] width 138 height 15
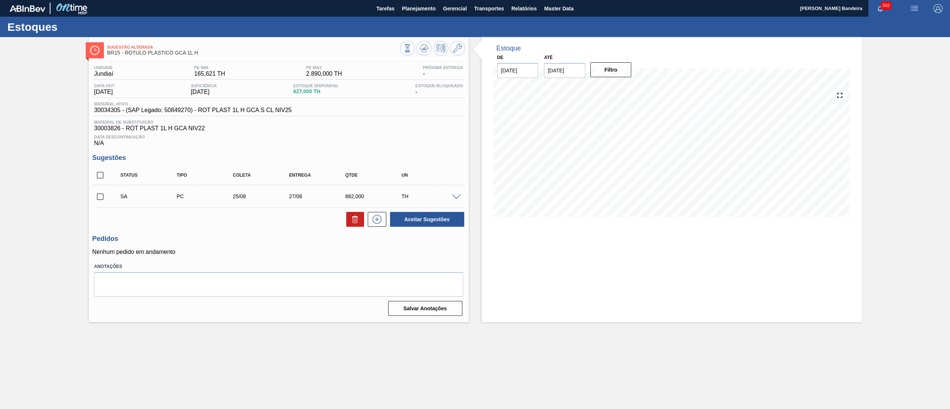
click at [457, 198] on span at bounding box center [456, 197] width 9 height 6
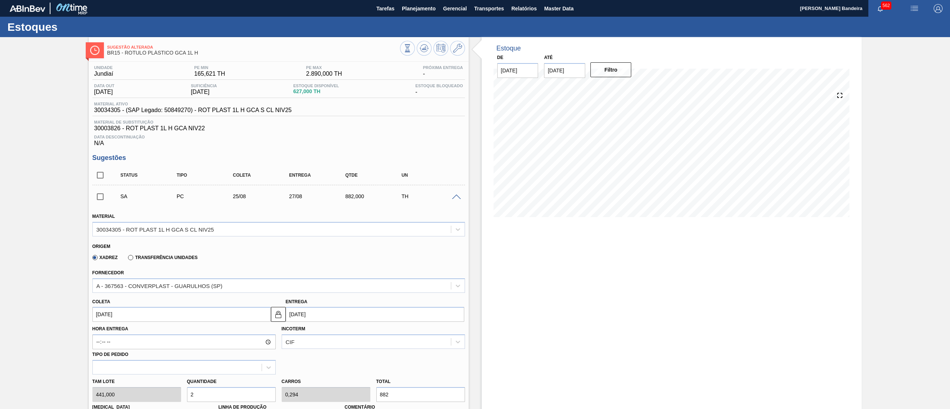
scroll to position [217, 0]
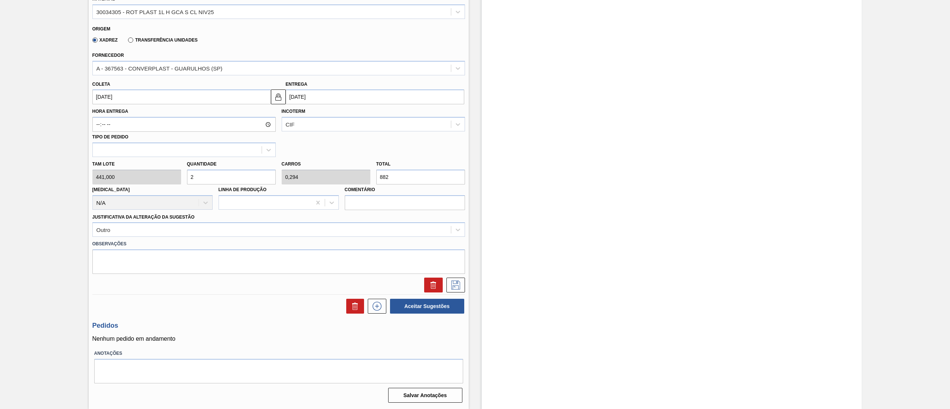
click at [143, 182] on div "Tam lote 441,000 Quantidade 2 Carros 0,294 Total 882 Doca N/A Linha de Produção…" at bounding box center [278, 183] width 378 height 53
type input "4"
type input "0,588"
type input "1.764"
type input "4"
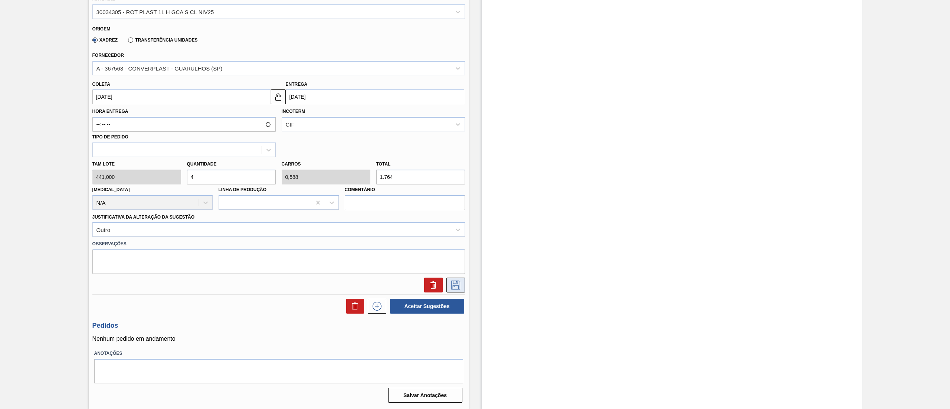
click at [458, 285] on icon at bounding box center [456, 285] width 12 height 9
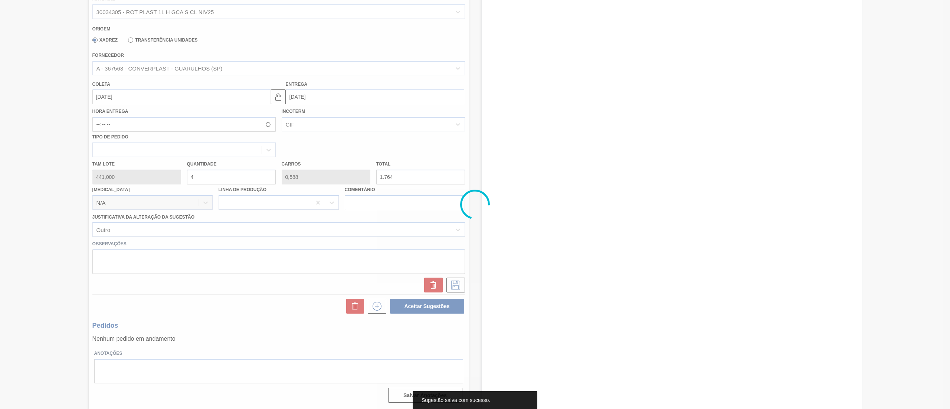
scroll to position [0, 0]
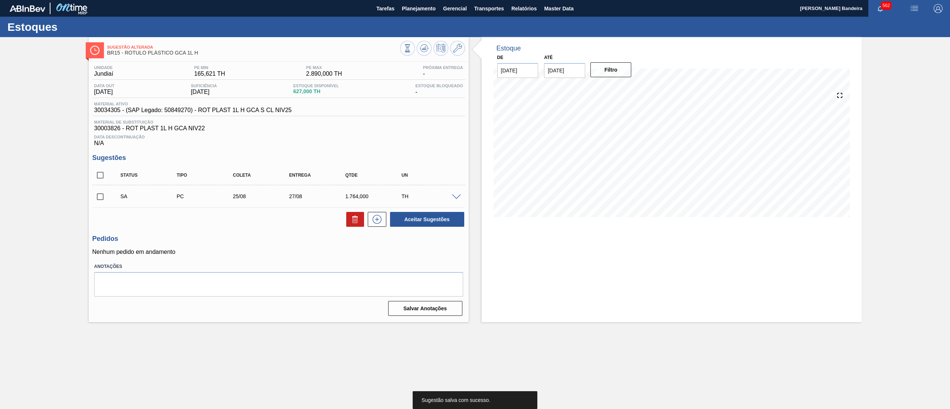
click at [100, 197] on input "checkbox" at bounding box center [100, 197] width 16 height 16
click at [423, 221] on button "Aceitar Sugestões" at bounding box center [427, 219] width 74 height 15
checkbox input "false"
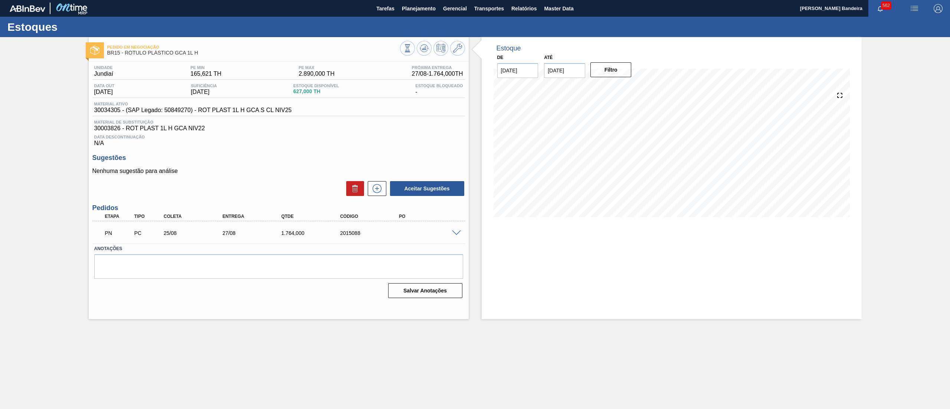
click at [456, 235] on span at bounding box center [456, 233] width 9 height 6
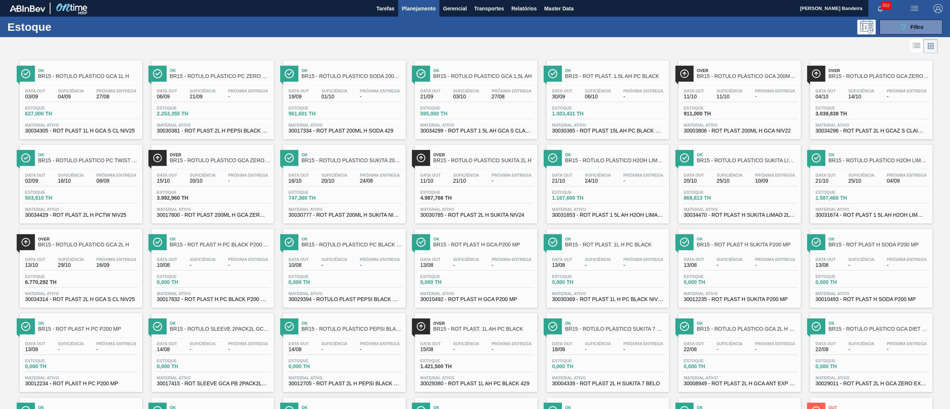
click at [84, 134] on span "30034305 - ROT PLAST 1L H GCA S CL NIV25" at bounding box center [80, 131] width 111 height 6
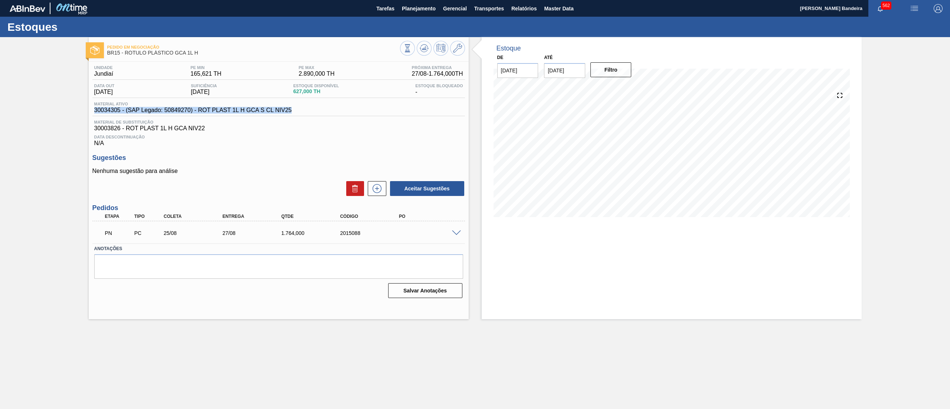
drag, startPoint x: 302, startPoint y: 112, endPoint x: 88, endPoint y: 114, distance: 213.7
click at [89, 114] on div "Unidade Jundiaí PE MIN 165,621 TH PE MAX 2.890,000 TH Próxima Entrega 27/08 - 1…" at bounding box center [279, 181] width 380 height 239
copy span "30034305 - (SAP Legado: 50849270) - ROT PLAST 1L H GCA S CL NIV25"
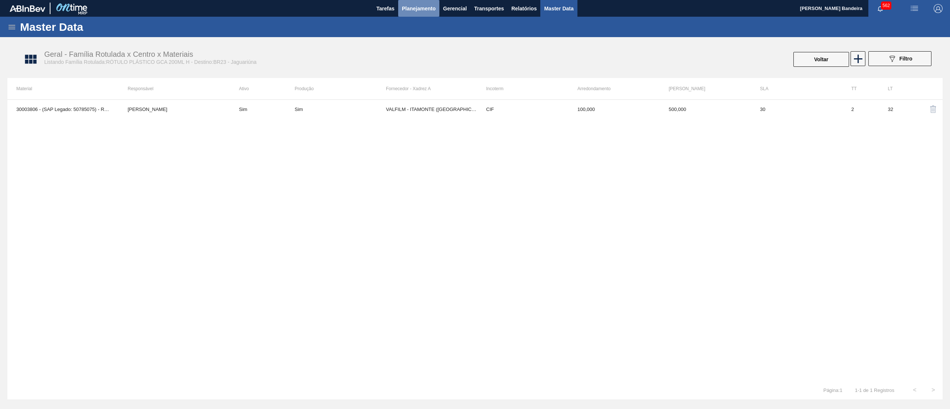
click at [428, 9] on span "Planejamento" at bounding box center [419, 8] width 34 height 9
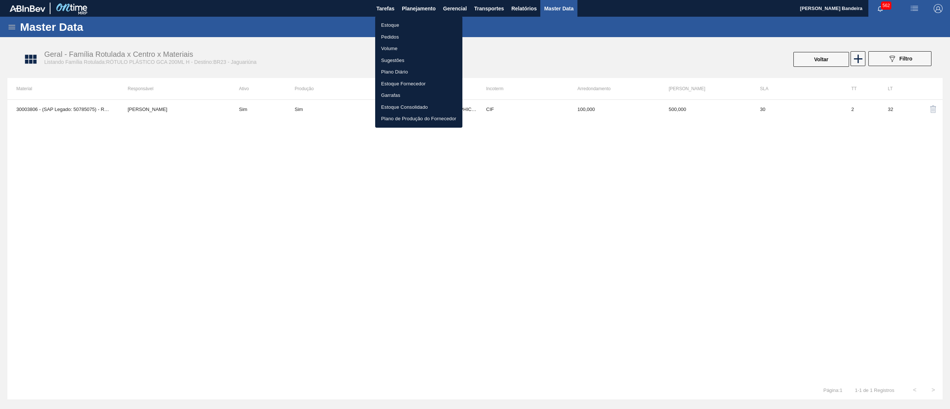
click at [427, 22] on li "Estoque" at bounding box center [418, 25] width 87 height 12
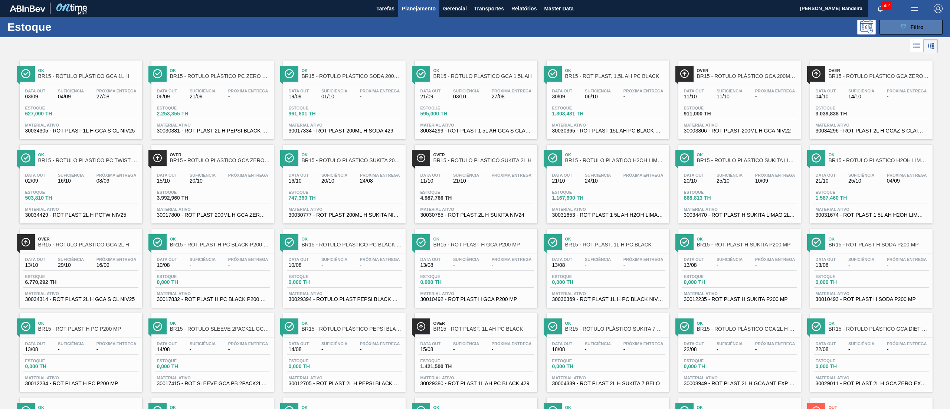
click at [884, 28] on button "089F7B8B-B2A5-4AFE-B5C0-19BA573D28AC Filtro" at bounding box center [910, 27] width 63 height 15
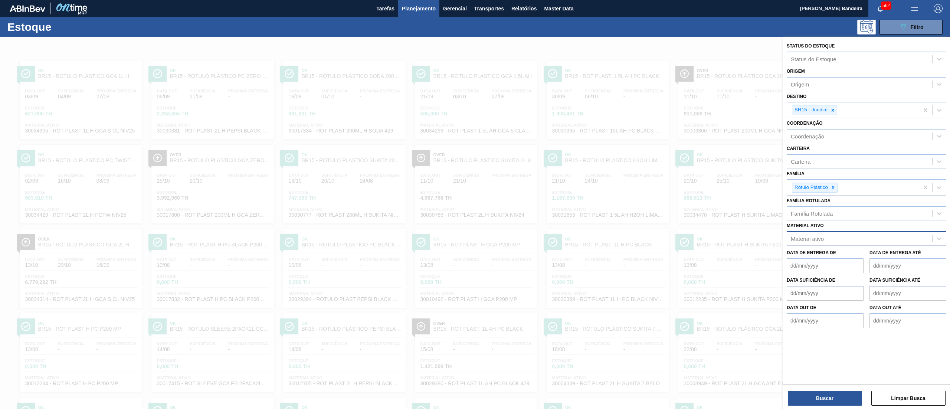
click at [847, 244] on div "Material ativo" at bounding box center [867, 238] width 160 height 14
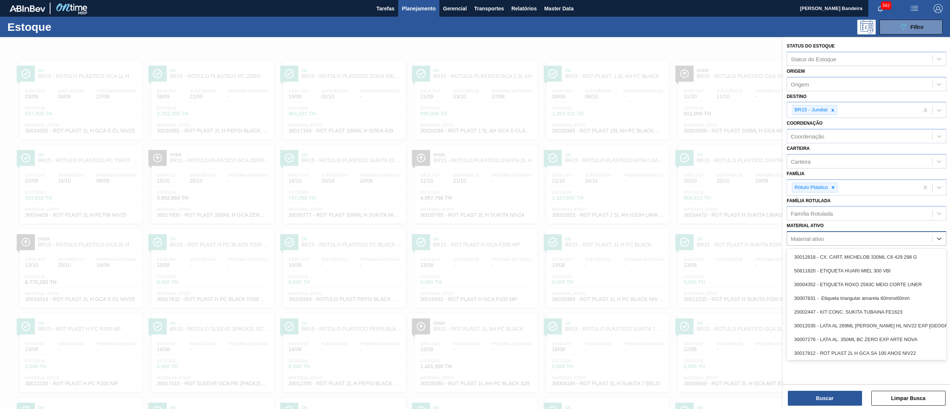
paste ativo "30003816"
type ativo "30003816"
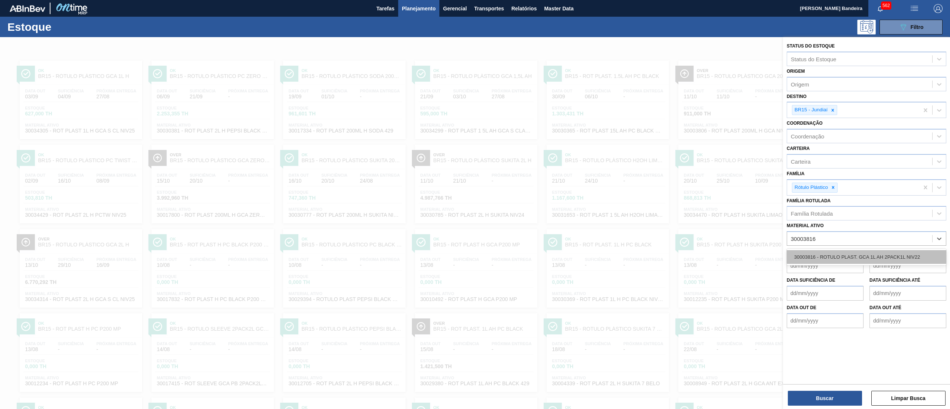
click at [872, 253] on div "30003816 - ROTULO PLAST. GCA 1L AH 2PACK1L NIV22" at bounding box center [867, 257] width 160 height 14
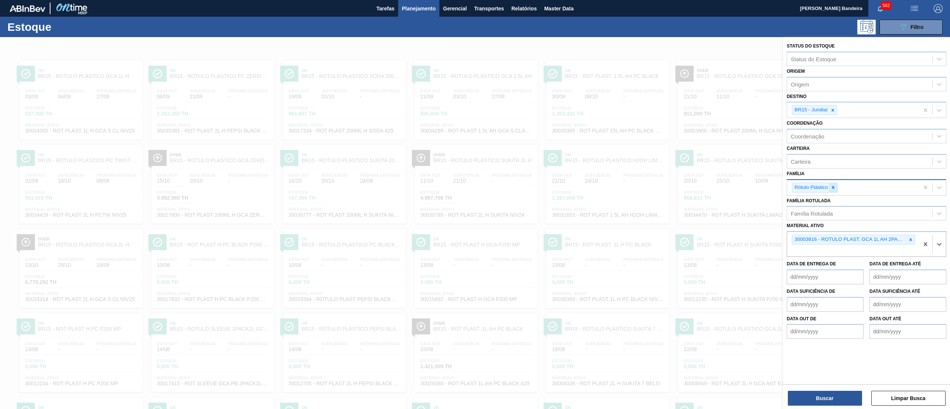
click at [832, 185] on icon at bounding box center [832, 187] width 5 height 5
click at [833, 108] on icon at bounding box center [832, 110] width 5 height 5
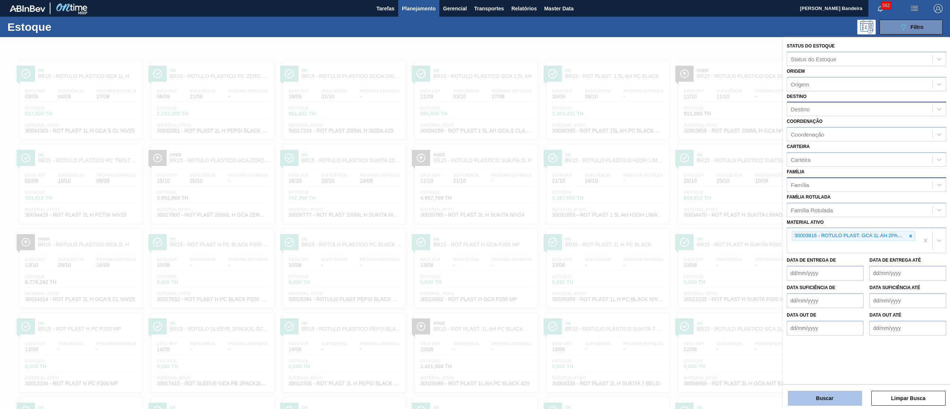
click at [831, 394] on button "Buscar" at bounding box center [825, 398] width 74 height 15
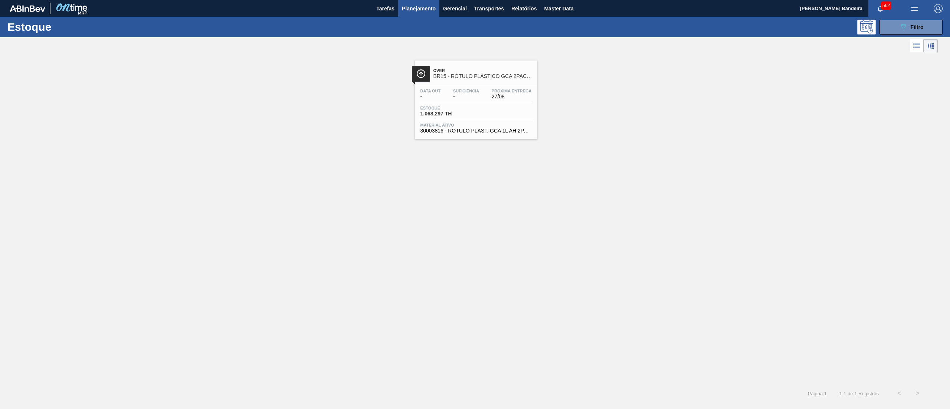
click at [472, 134] on span "30003816 - ROTULO PLAST. GCA 1L AH 2PACK1L NIV22" at bounding box center [475, 131] width 111 height 6
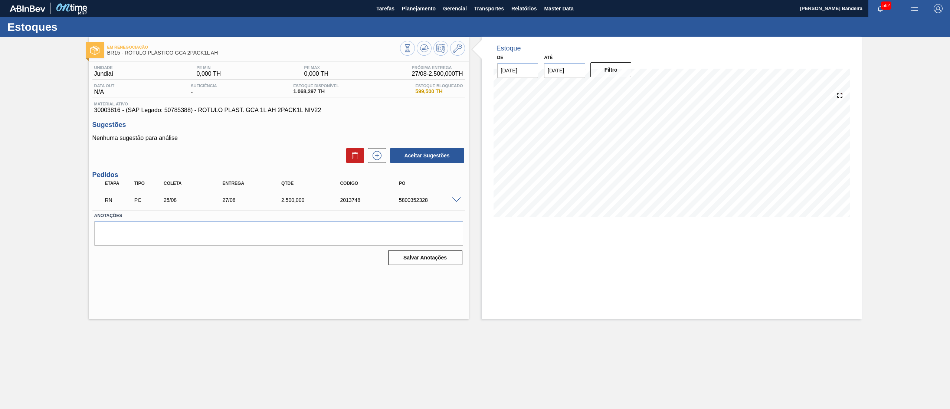
click at [458, 201] on span at bounding box center [456, 200] width 9 height 6
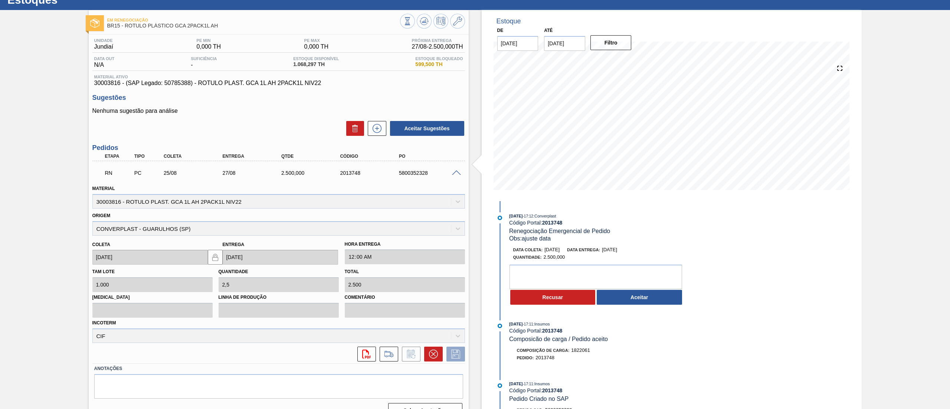
scroll to position [42, 0]
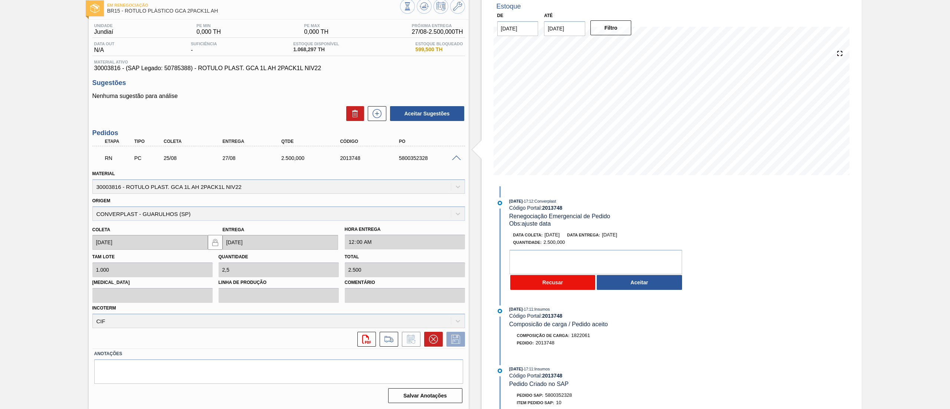
click at [575, 281] on button "Recusar" at bounding box center [552, 282] width 85 height 15
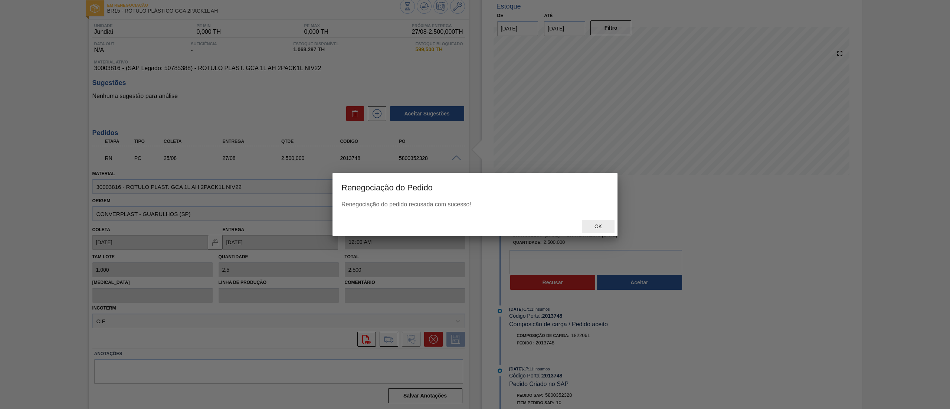
click at [601, 223] on span "Ok" at bounding box center [597, 226] width 19 height 6
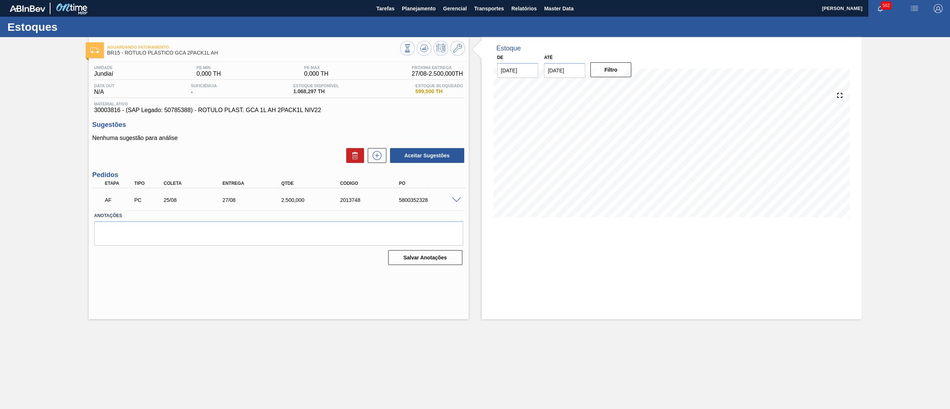
click at [457, 196] on div "AF PC 25/08 27/08 2.500,000 2013748 5800352328" at bounding box center [278, 199] width 373 height 19
click at [457, 198] on span at bounding box center [456, 200] width 9 height 6
